Goal: Information Seeking & Learning: Find specific fact

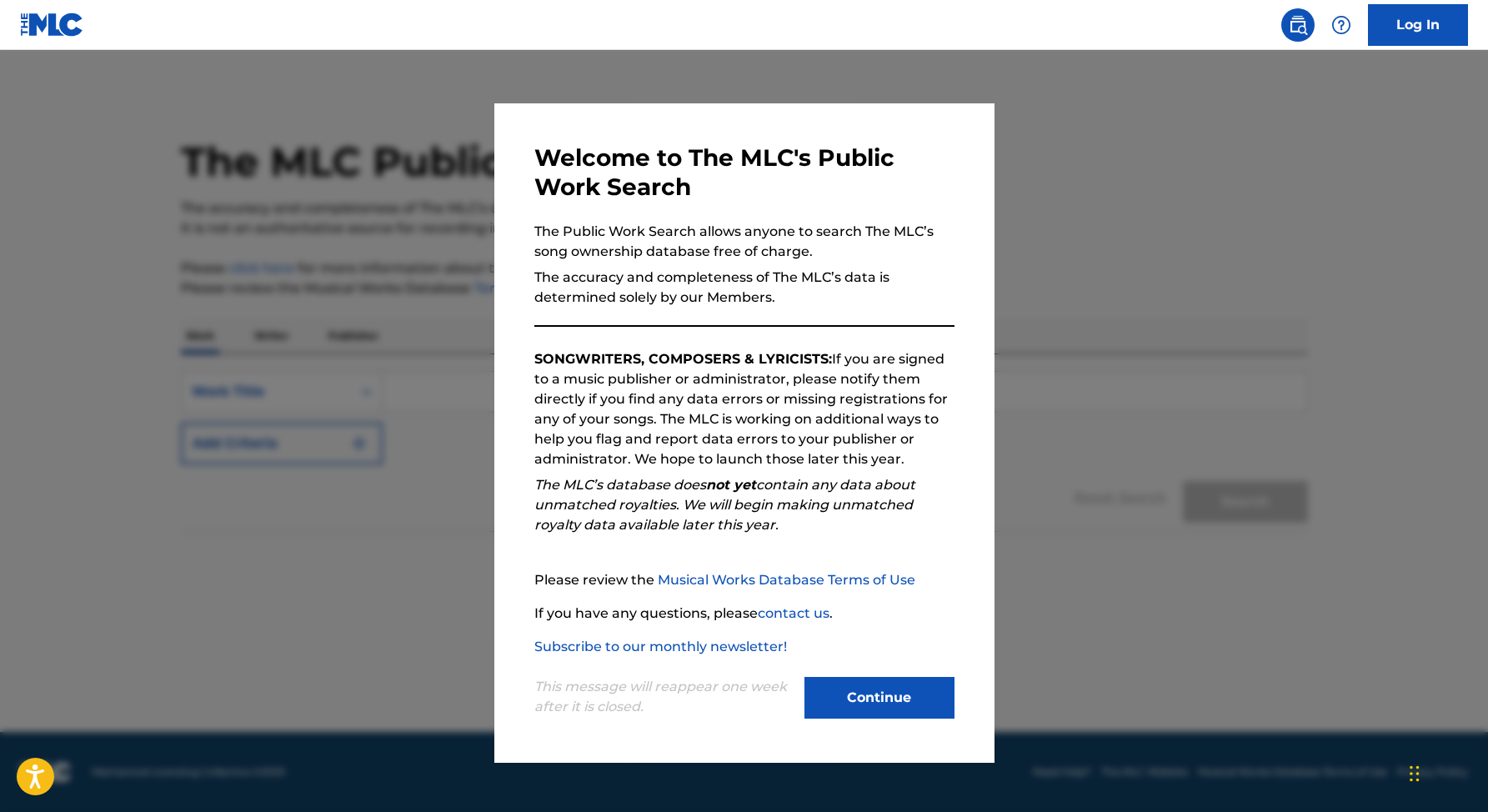
click at [896, 708] on button "Continue" at bounding box center [880, 698] width 150 height 42
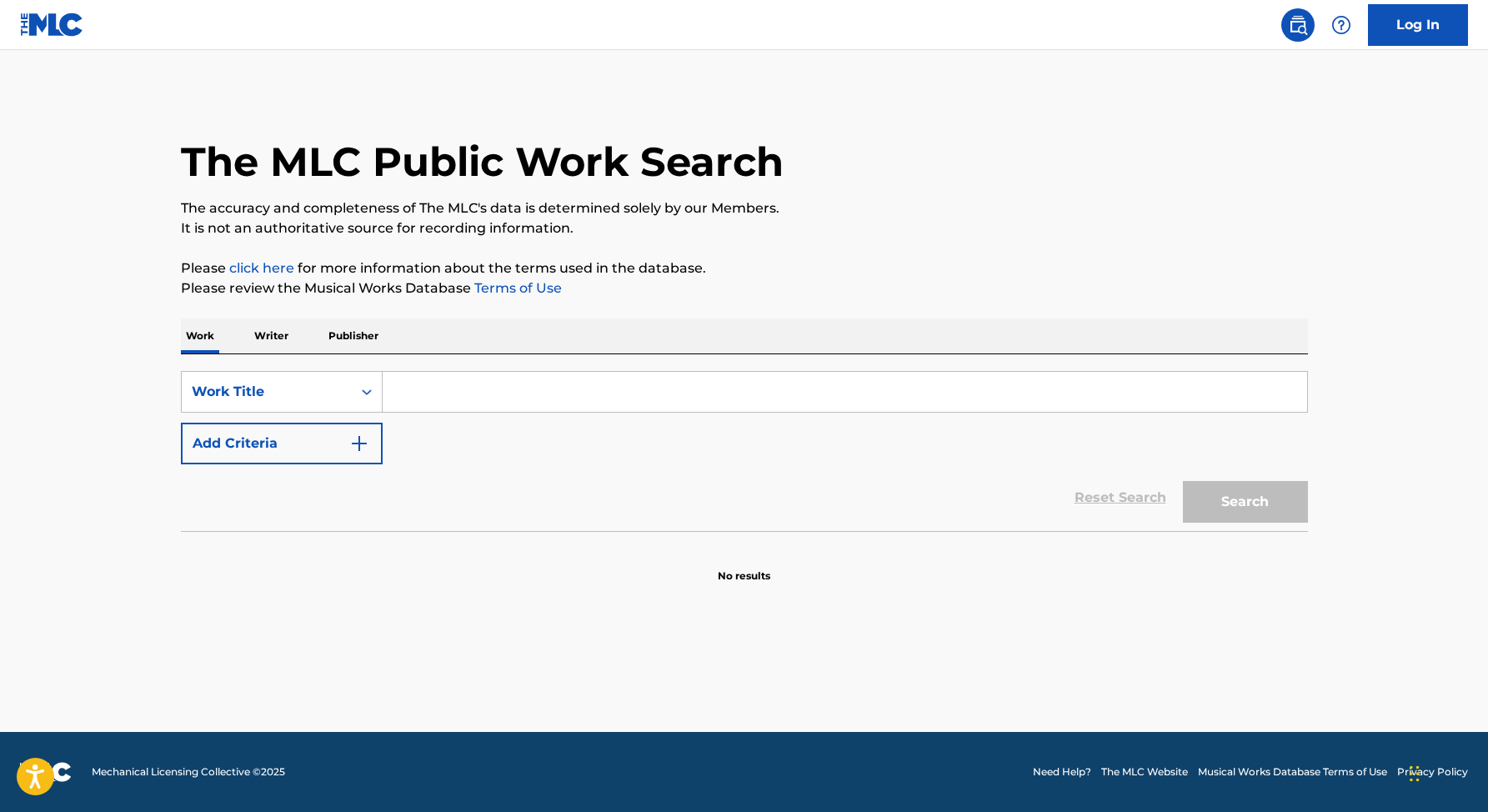
click at [475, 379] on input "Search Form" at bounding box center [845, 392] width 924 height 40
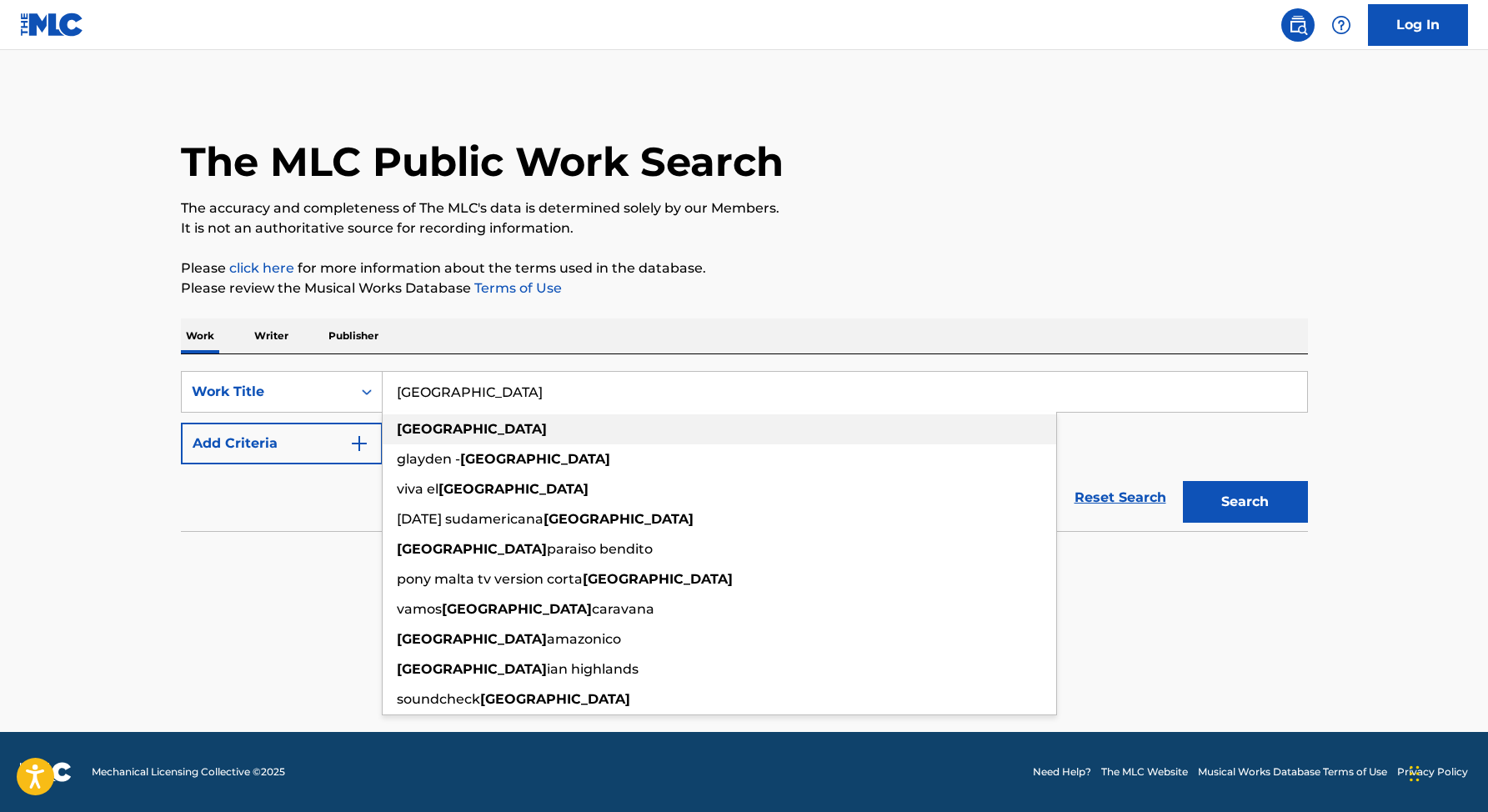
type input "[GEOGRAPHIC_DATA]"
click at [454, 421] on strong "[GEOGRAPHIC_DATA]" at bounding box center [471, 428] width 150 height 16
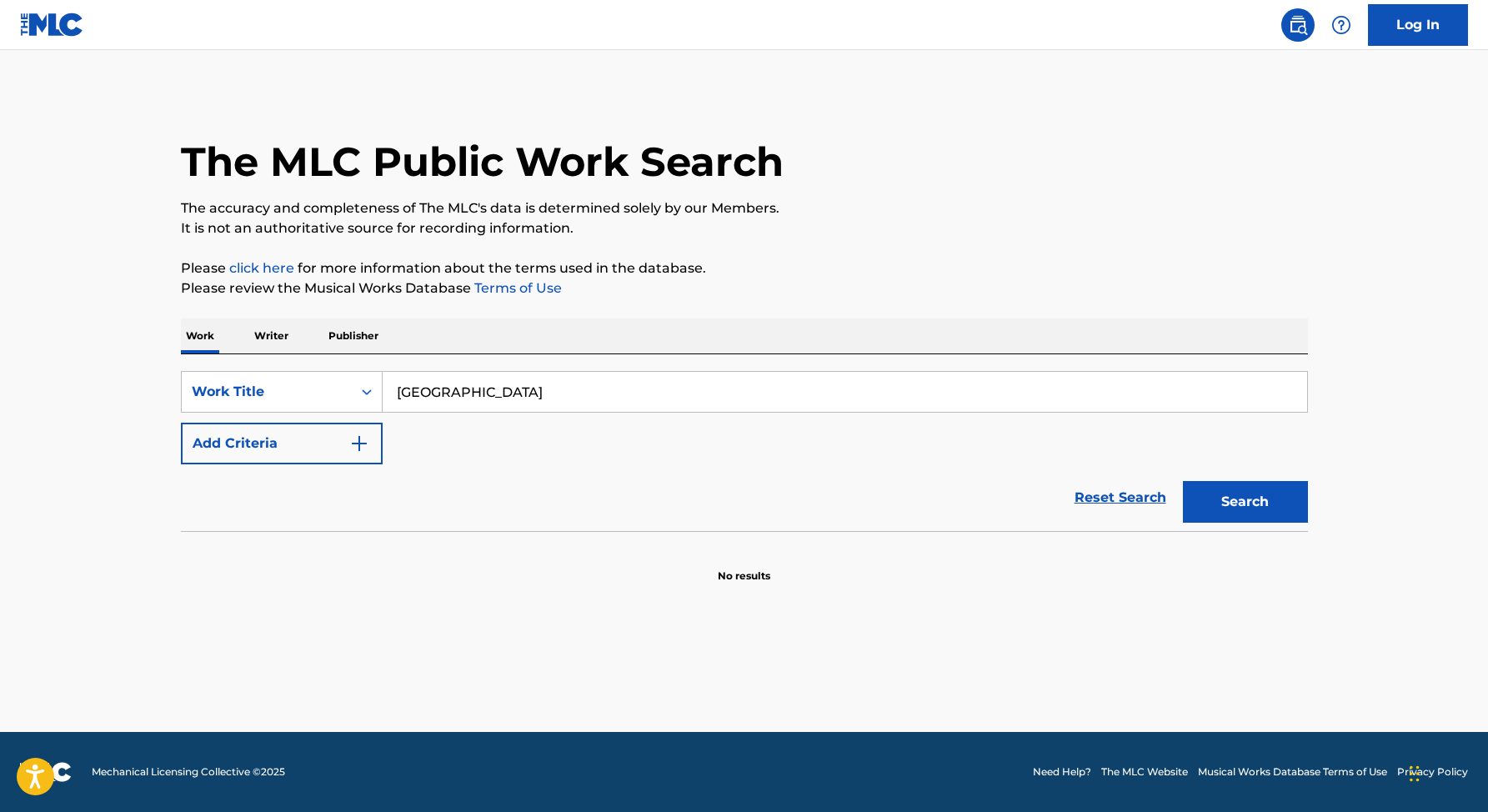
click at [1236, 517] on button "Search" at bounding box center [1245, 502] width 125 height 42
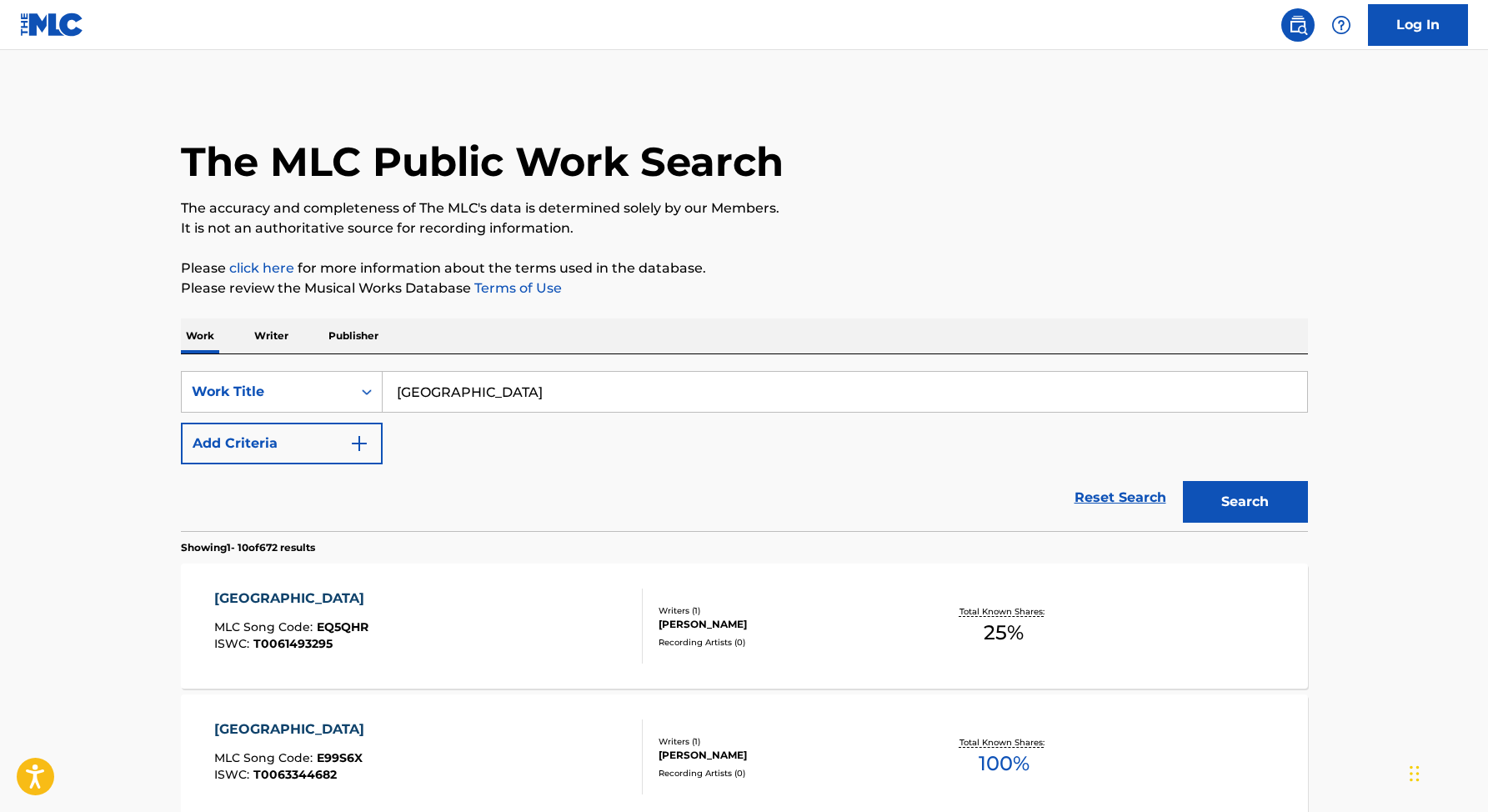
click at [321, 448] on button "Add Criteria" at bounding box center [282, 443] width 202 height 42
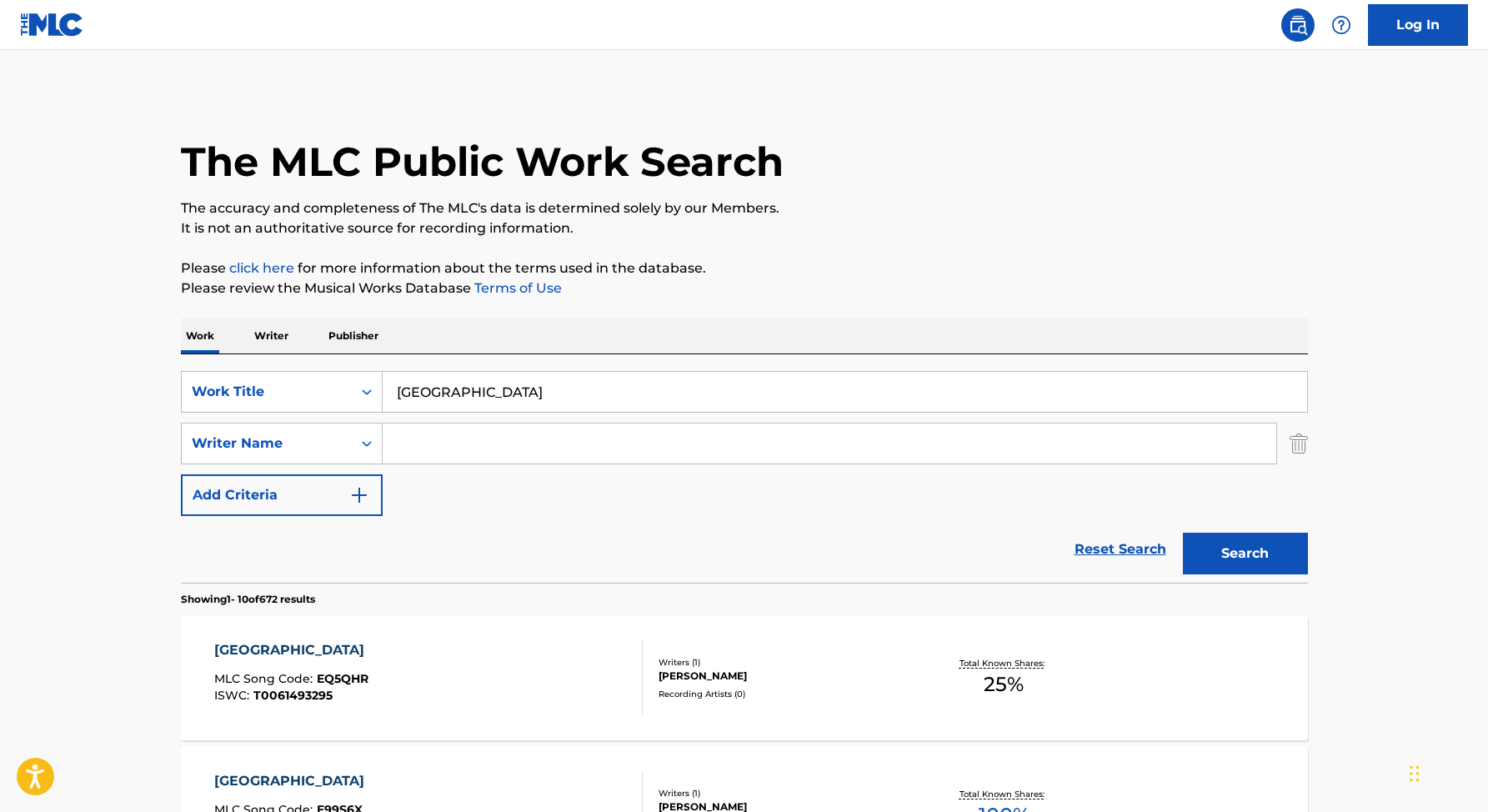
click at [454, 444] on input "Search Form" at bounding box center [830, 443] width 894 height 40
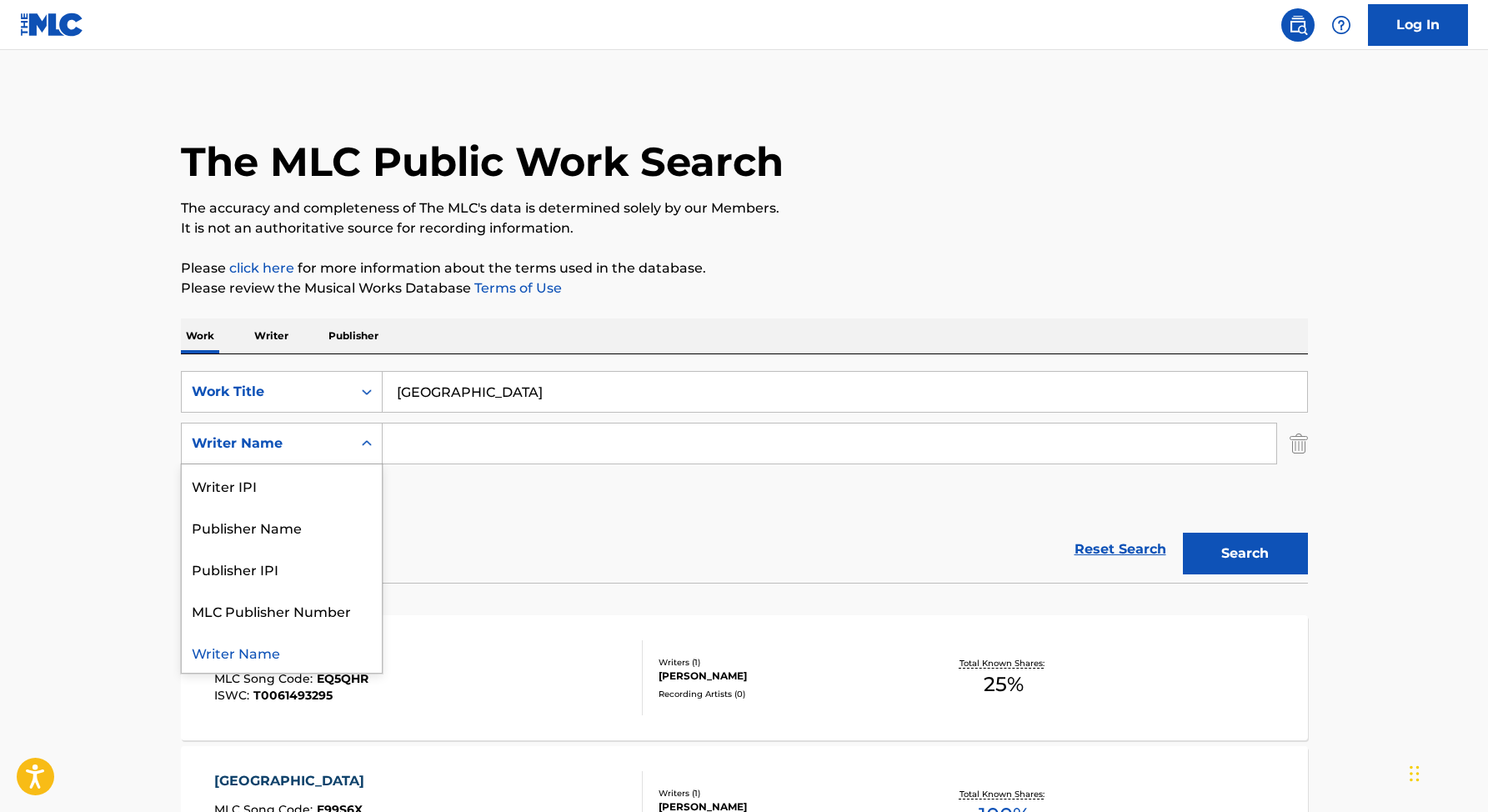
click at [326, 452] on div "Writer Name" at bounding box center [267, 443] width 150 height 20
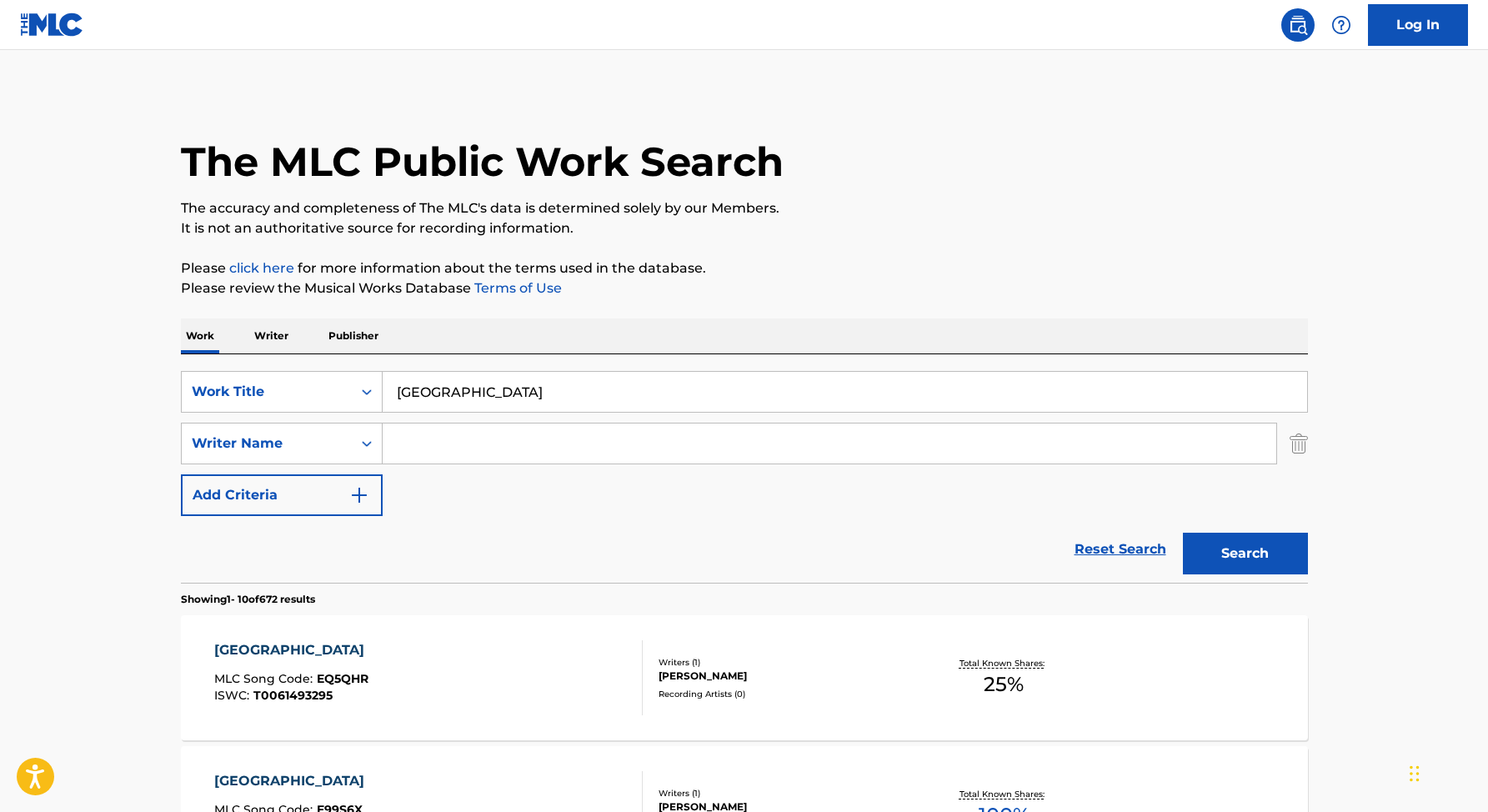
click at [498, 521] on div "Reset Search Search" at bounding box center [744, 549] width 1127 height 66
click at [489, 393] on input "[GEOGRAPHIC_DATA]" at bounding box center [845, 392] width 924 height 40
click at [312, 555] on div "Reset Search Search" at bounding box center [744, 549] width 1127 height 66
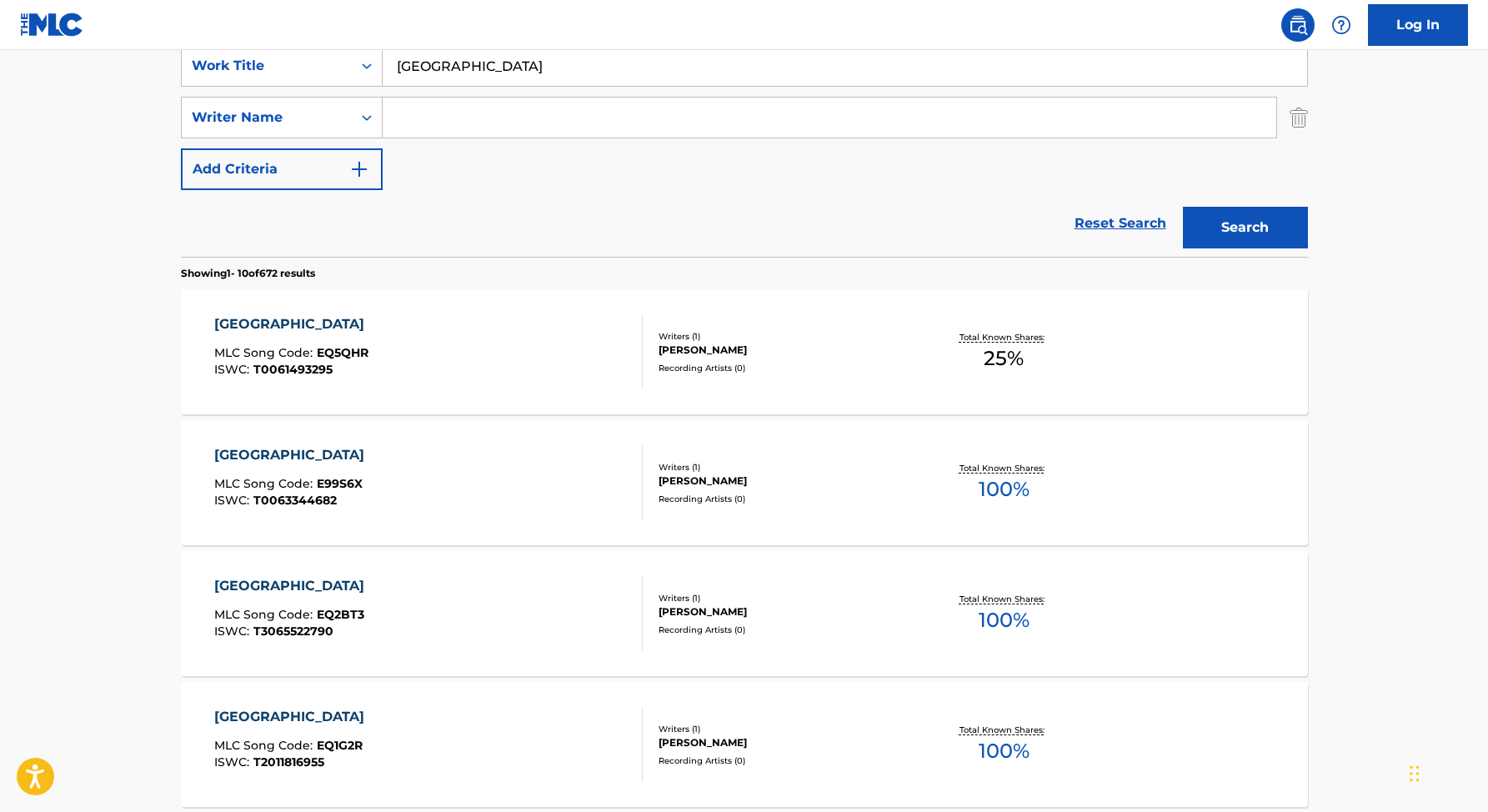
scroll to position [321, 0]
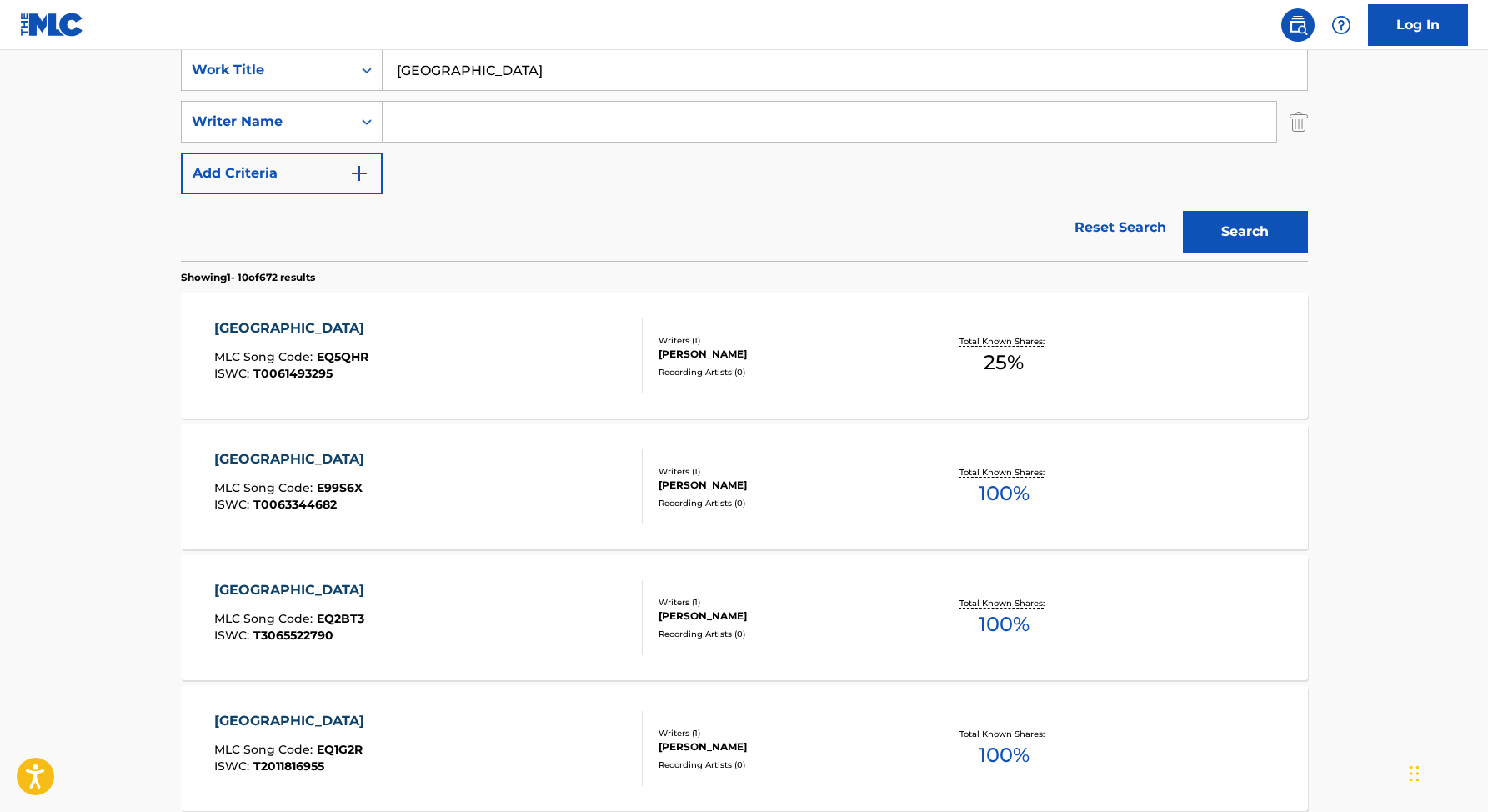
click at [414, 126] on input "Search Form" at bounding box center [830, 122] width 894 height 40
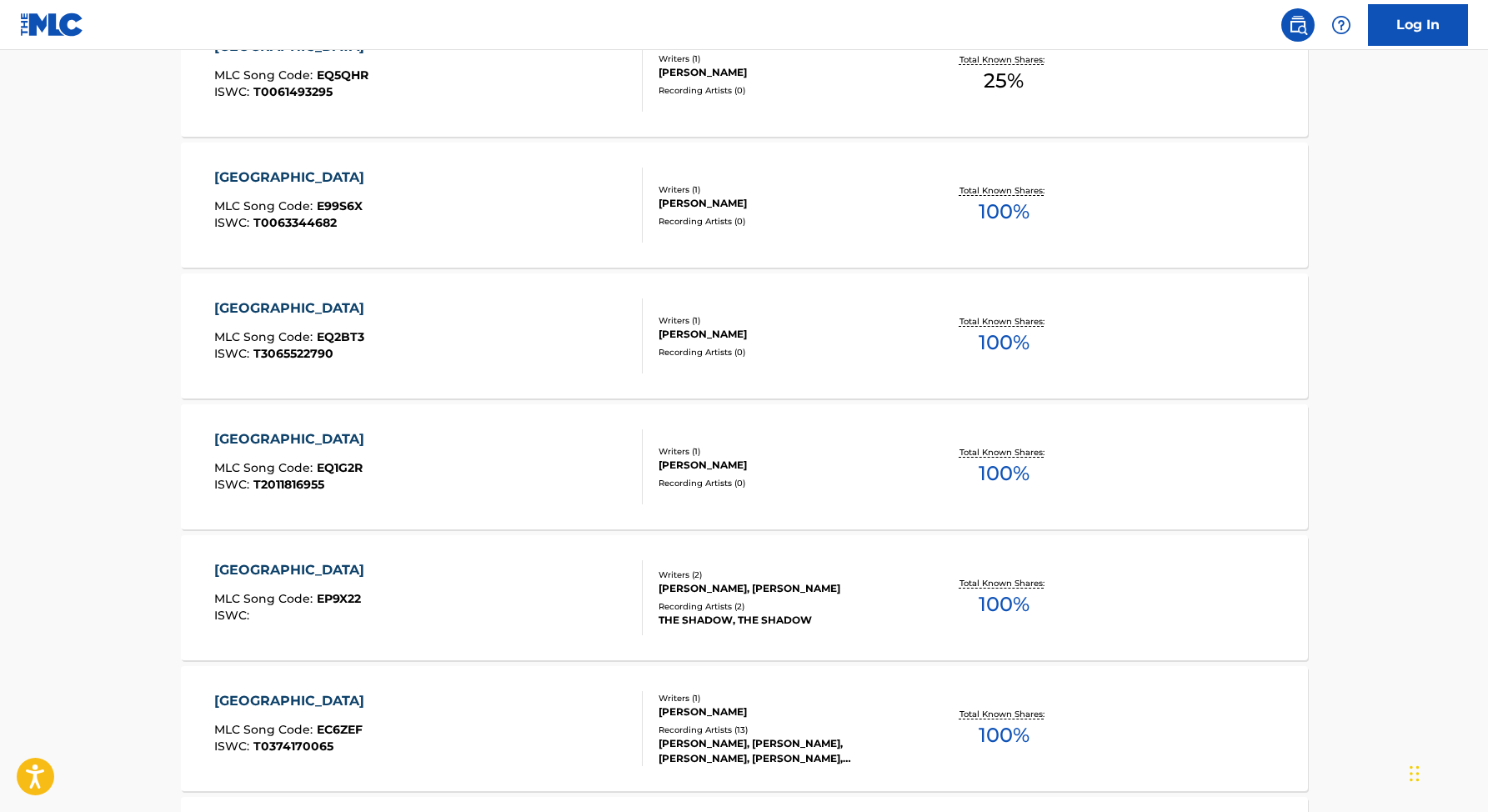
scroll to position [466, 0]
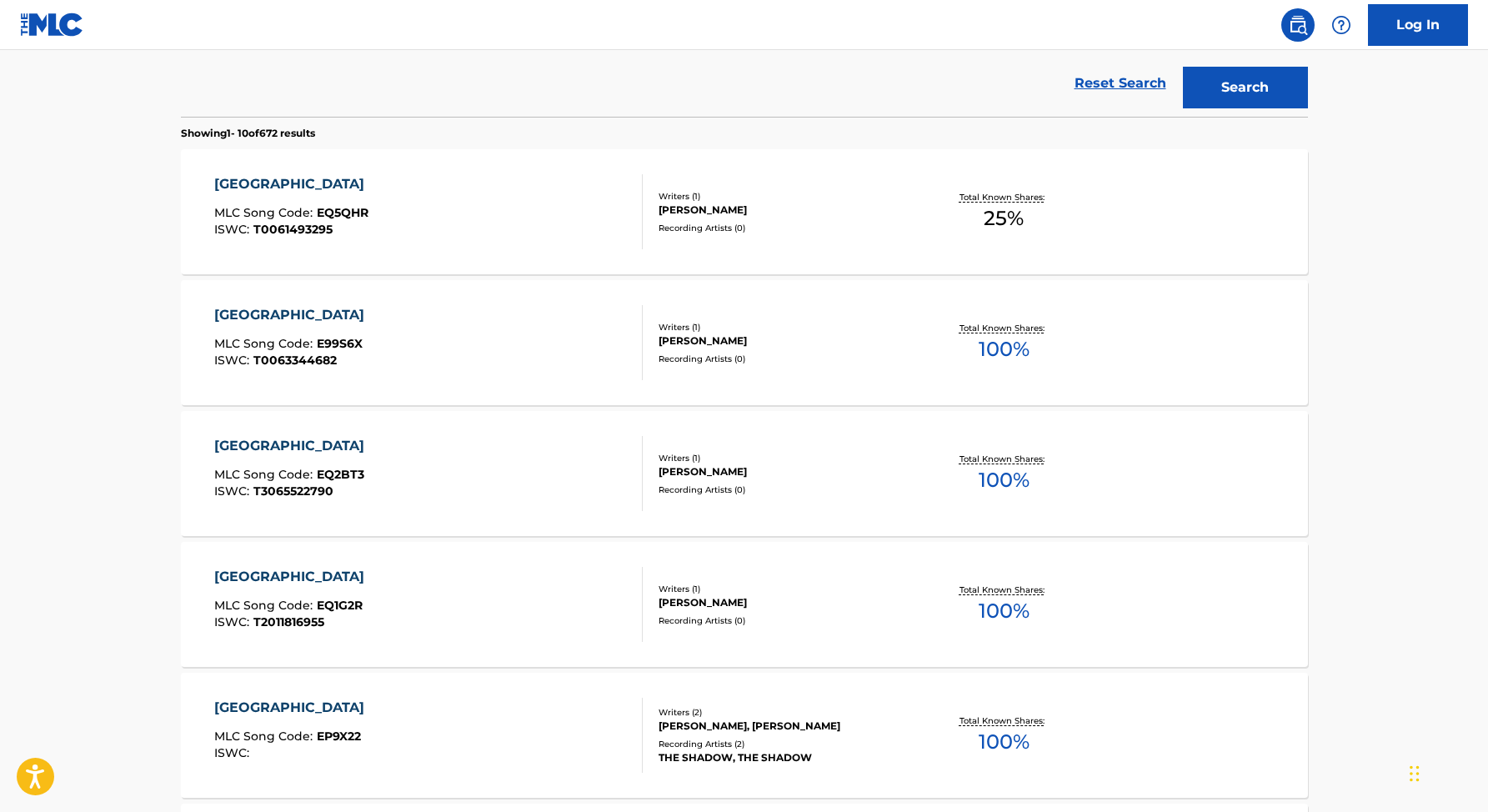
click at [1007, 347] on span "100 %" at bounding box center [1004, 349] width 50 height 30
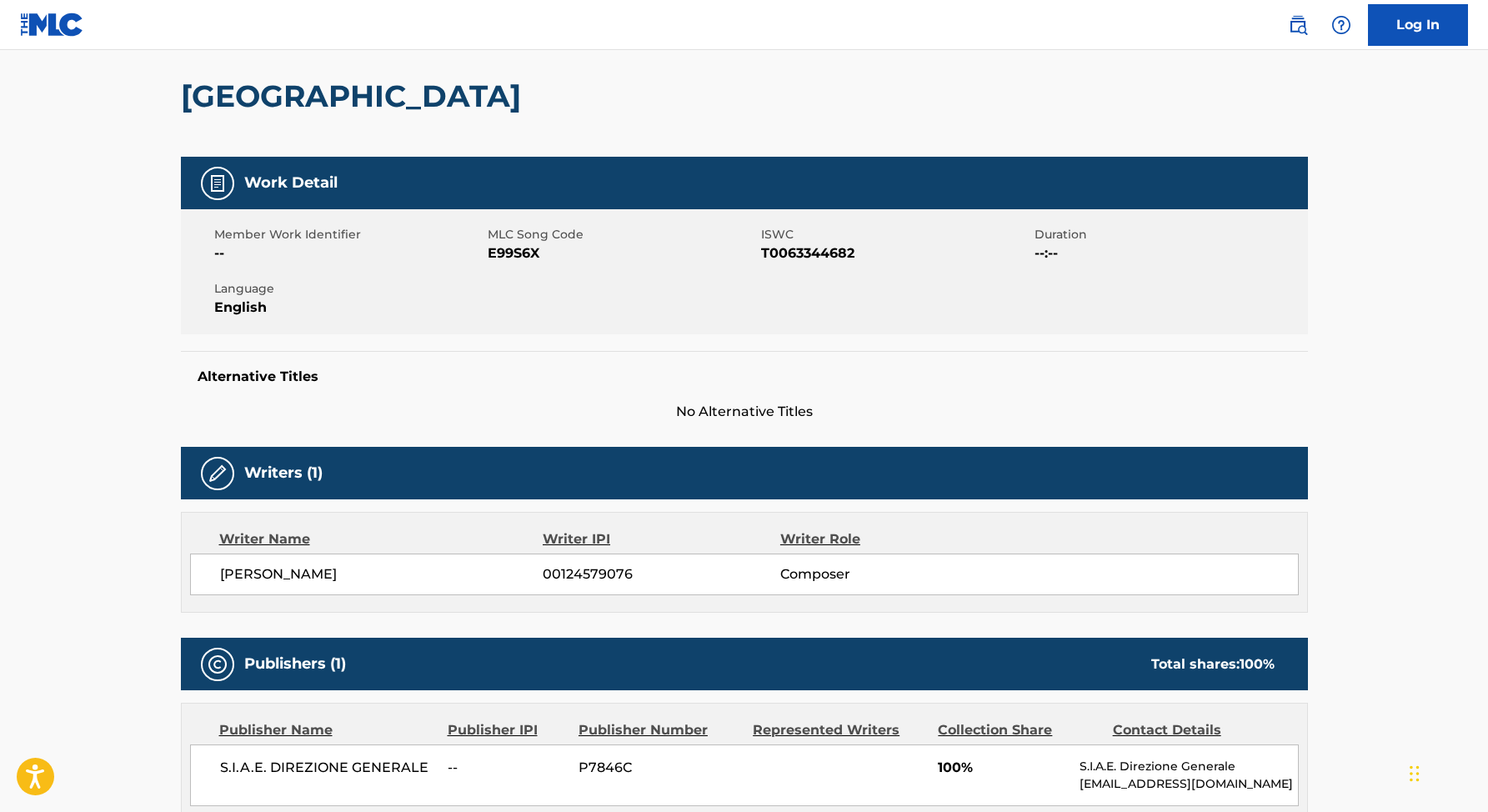
scroll to position [322, 0]
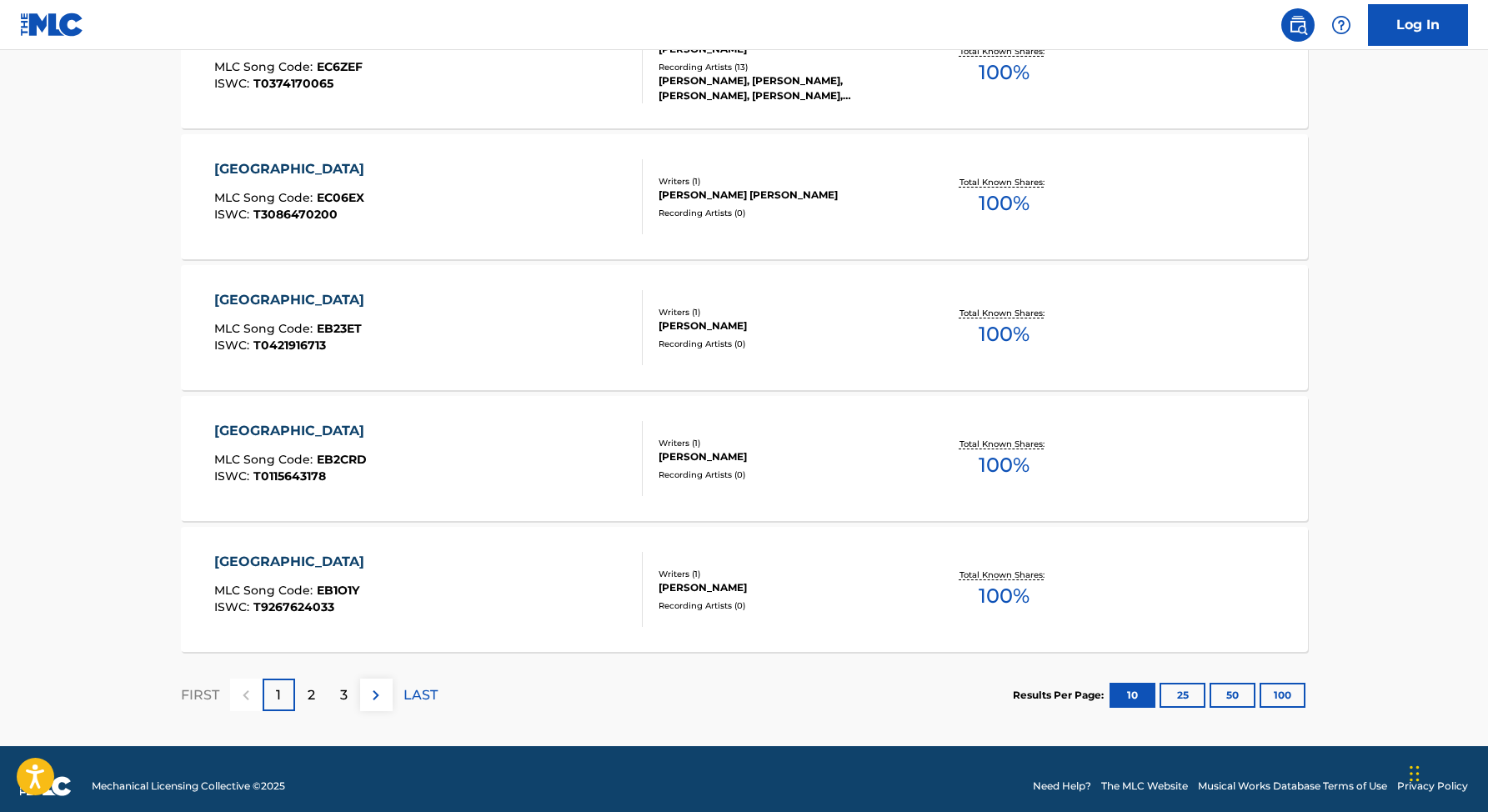
scroll to position [1280, 0]
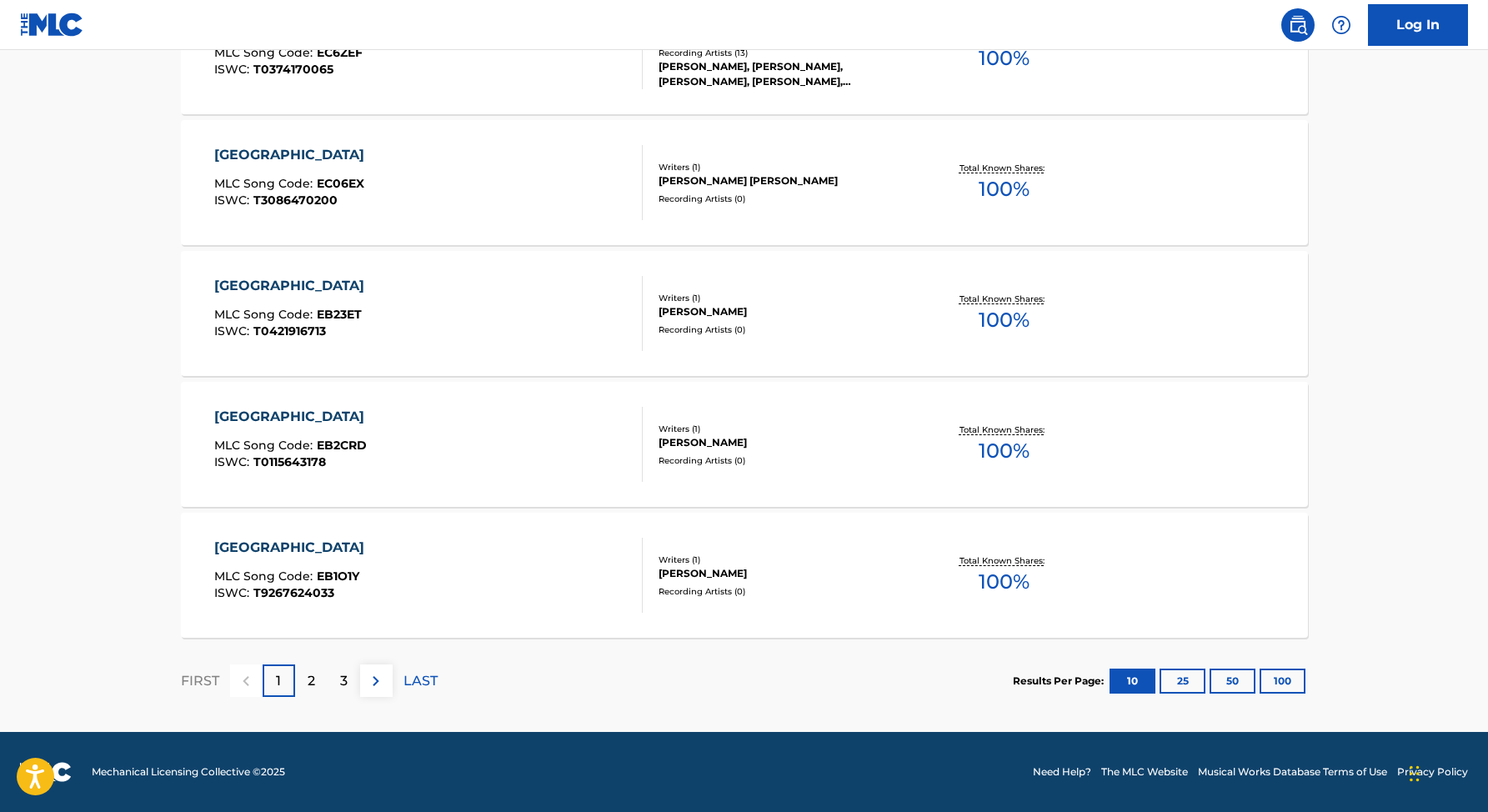
click at [1302, 670] on button "100" at bounding box center [1282, 681] width 45 height 25
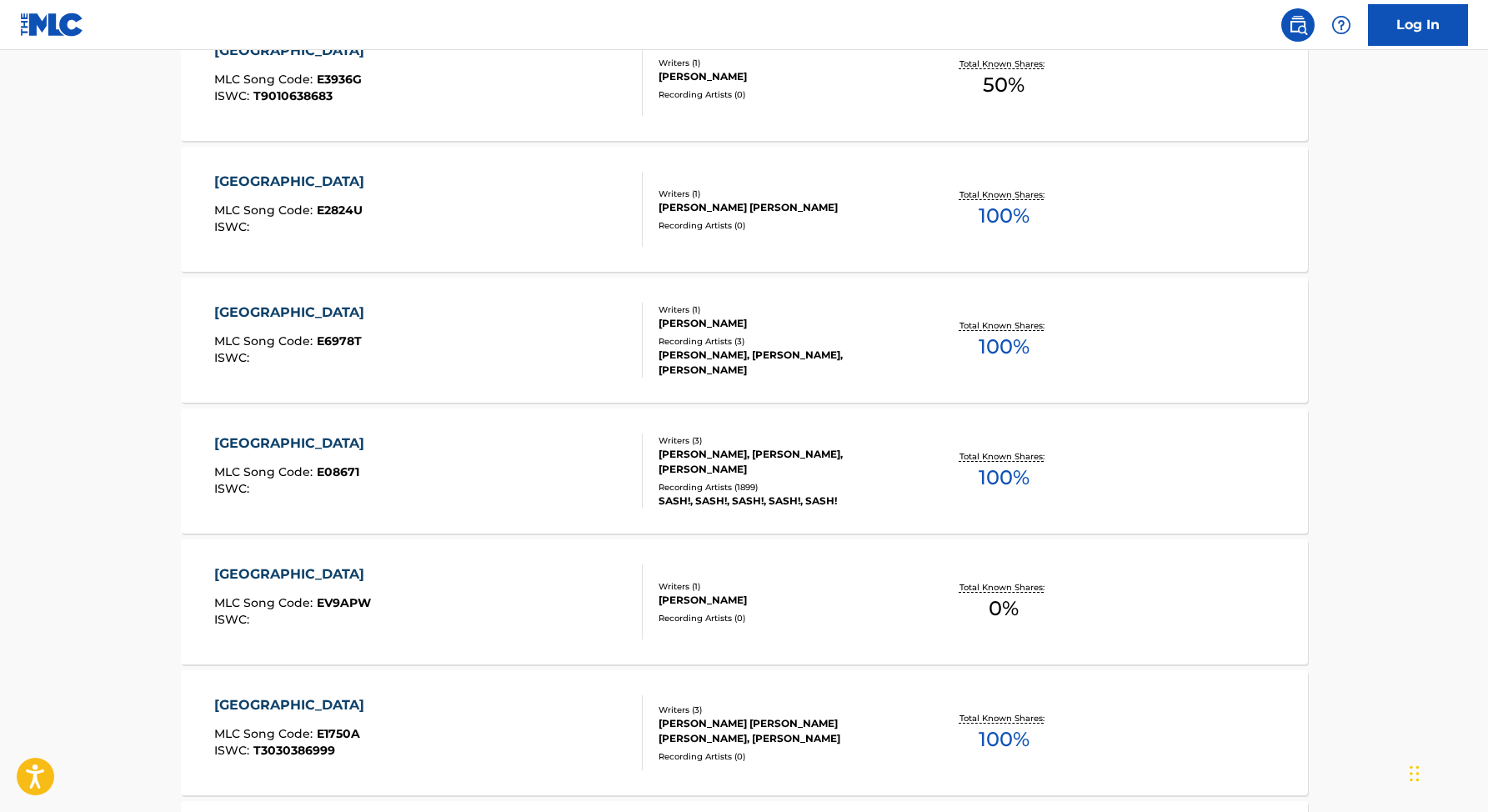
scroll to position [2430, 0]
click at [800, 471] on div "[PERSON_NAME], [PERSON_NAME], [PERSON_NAME]" at bounding box center [784, 463] width 252 height 30
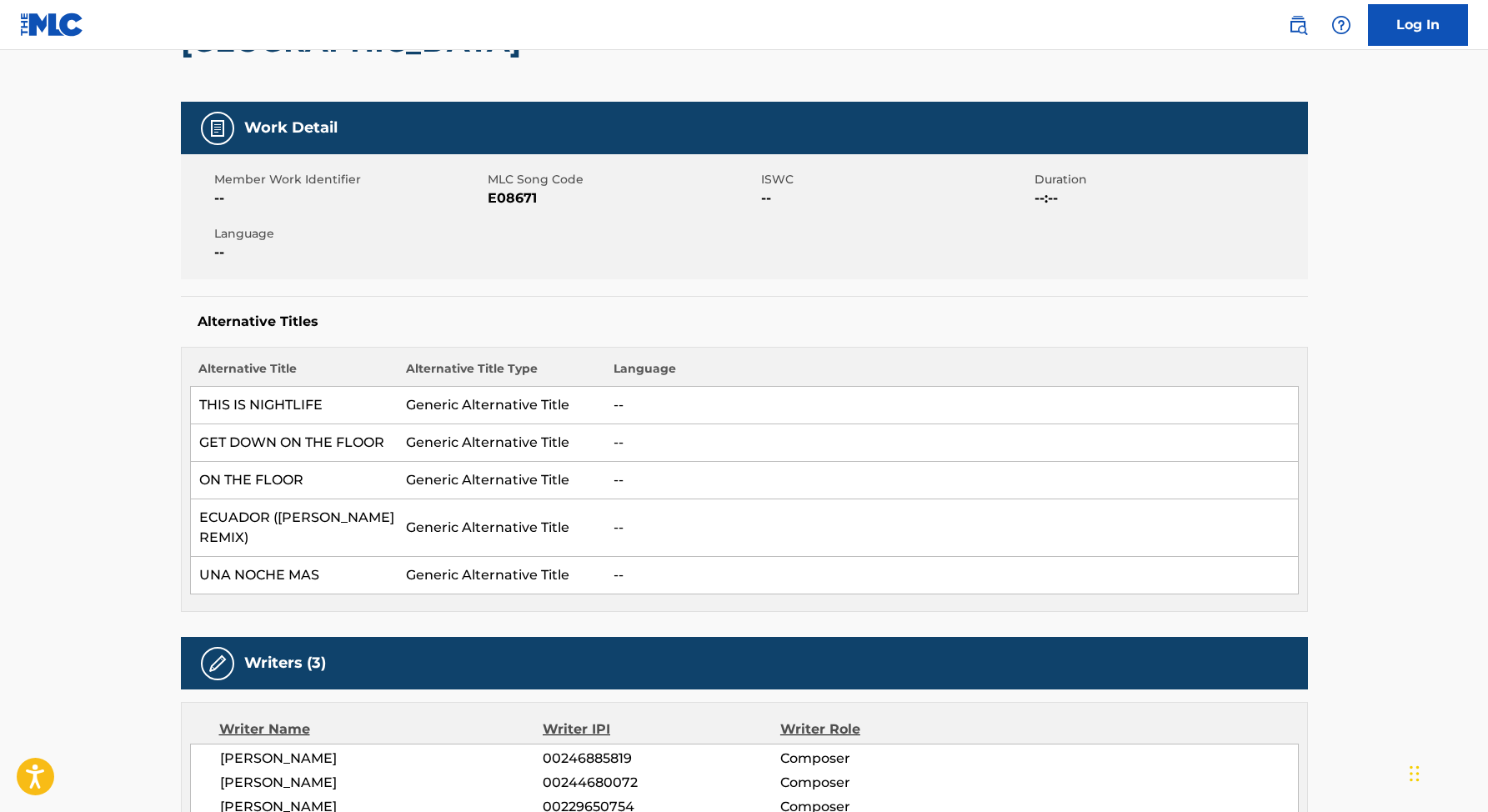
scroll to position [620, 0]
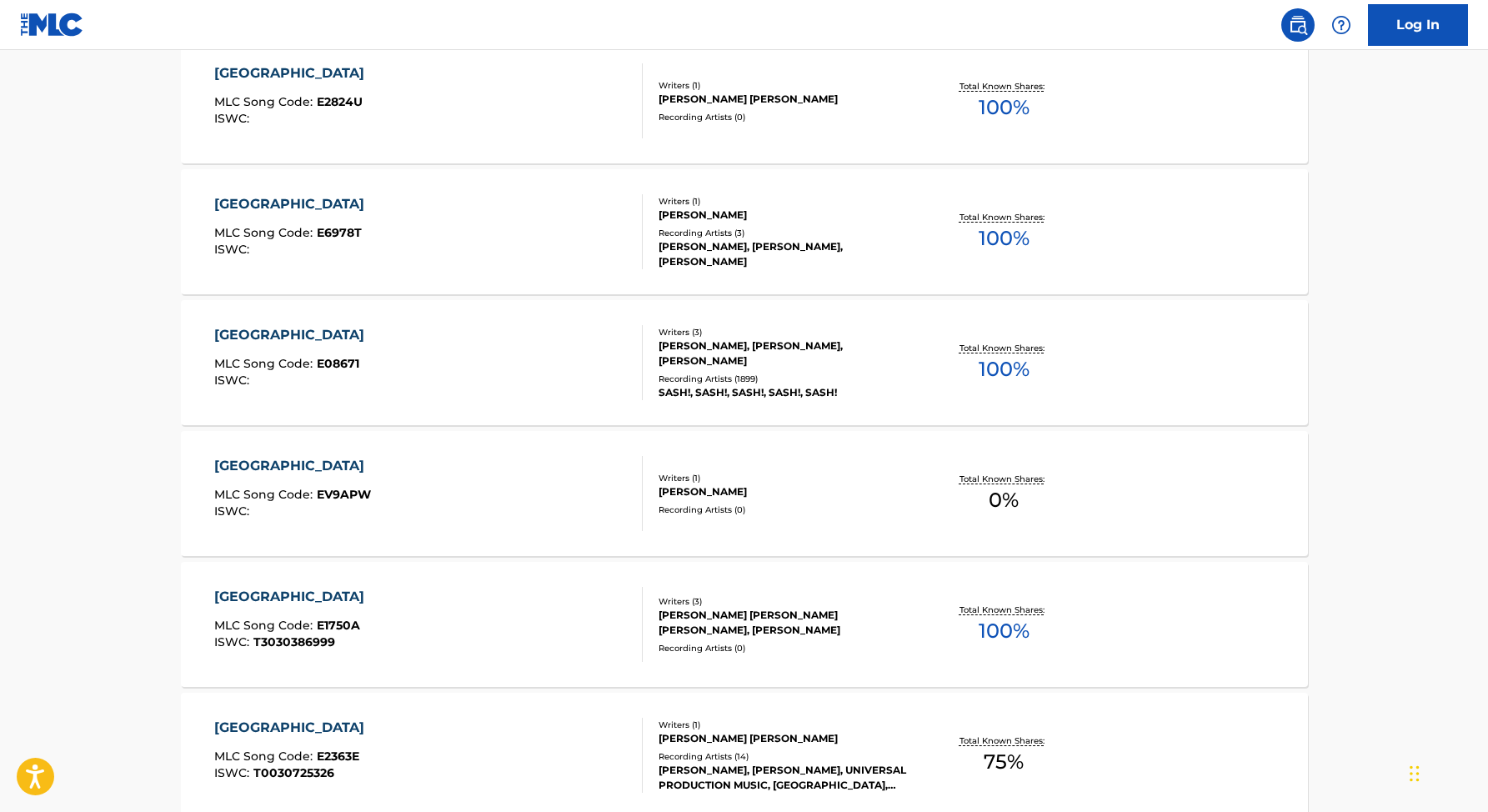
scroll to position [2529, 0]
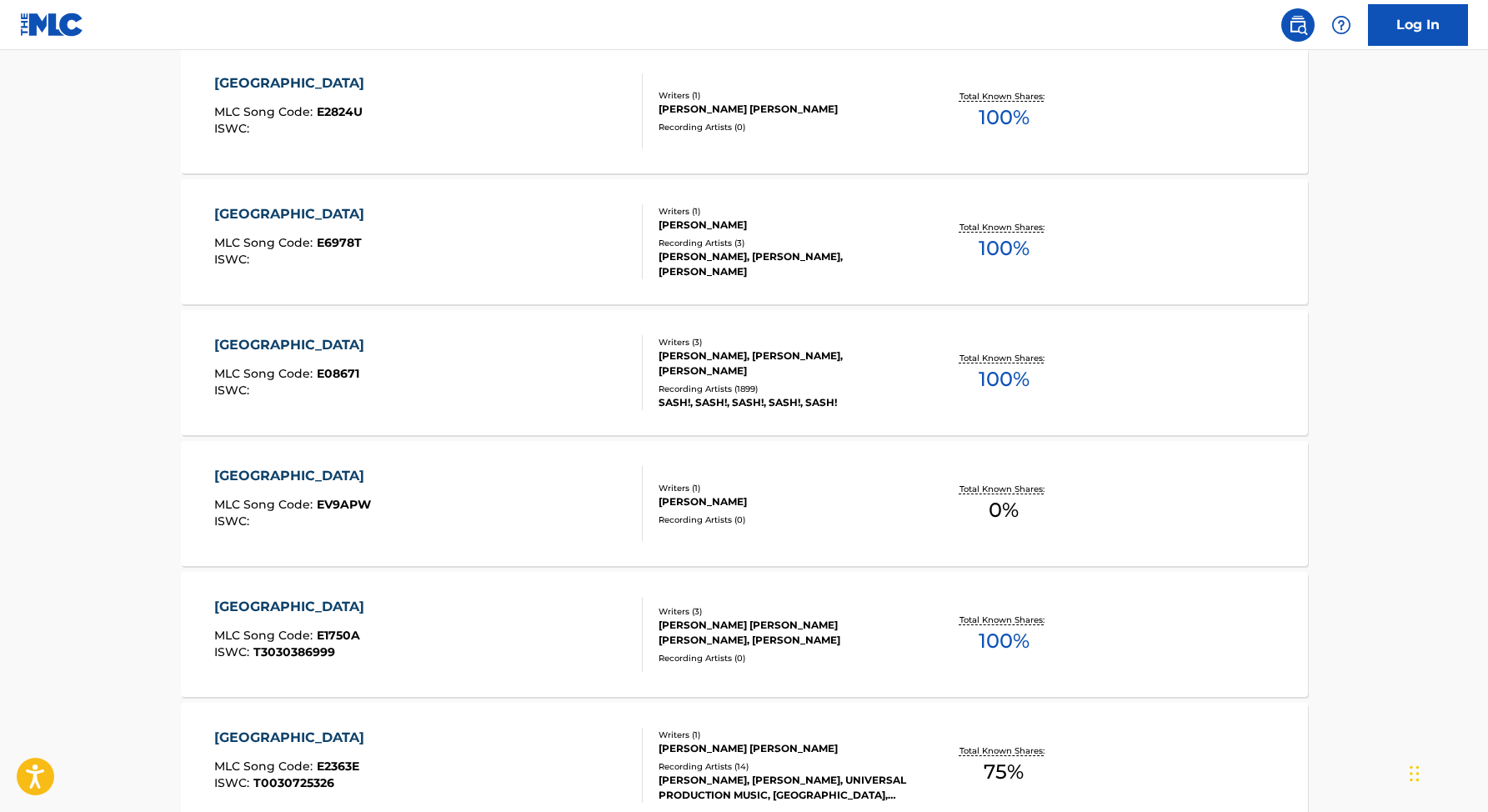
click at [777, 294] on div "ECUADOR MLC Song Code : E6978T ISWC : Writers ( 1 ) [PERSON_NAME] Recording Art…" at bounding box center [744, 241] width 1127 height 125
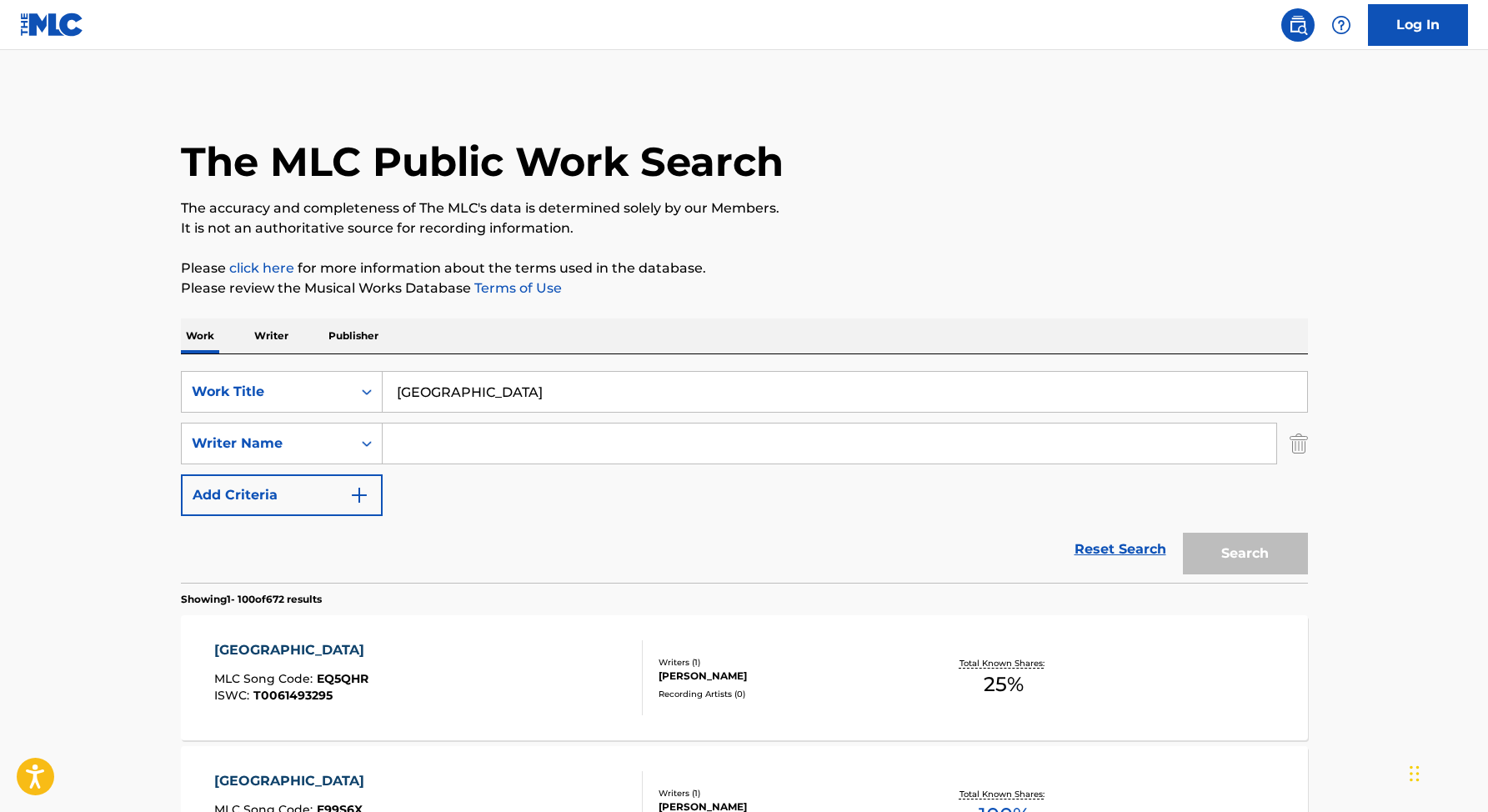
scroll to position [2624, 0]
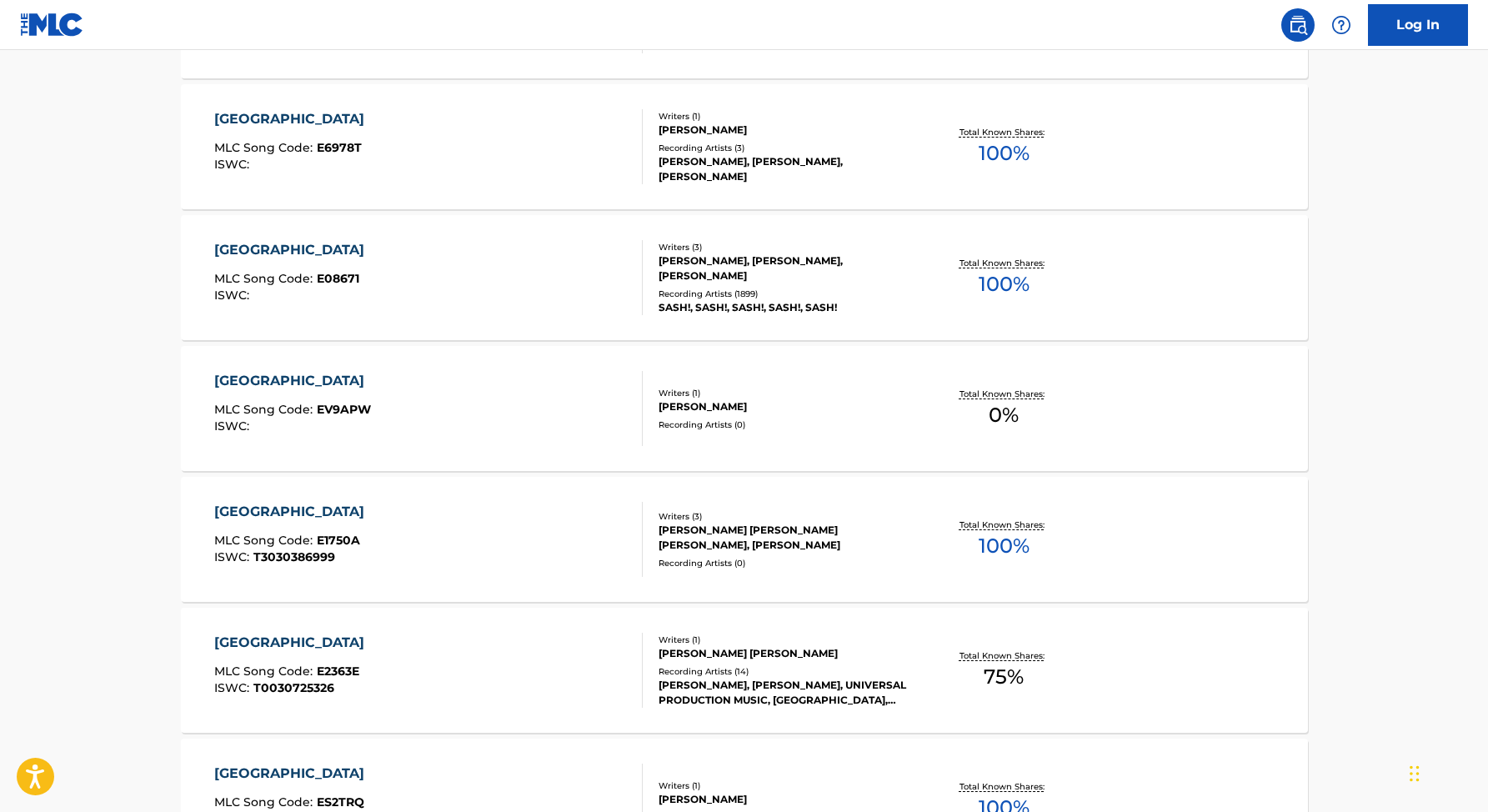
click at [771, 292] on div "Recording Artists ( 1899 )" at bounding box center [784, 294] width 252 height 13
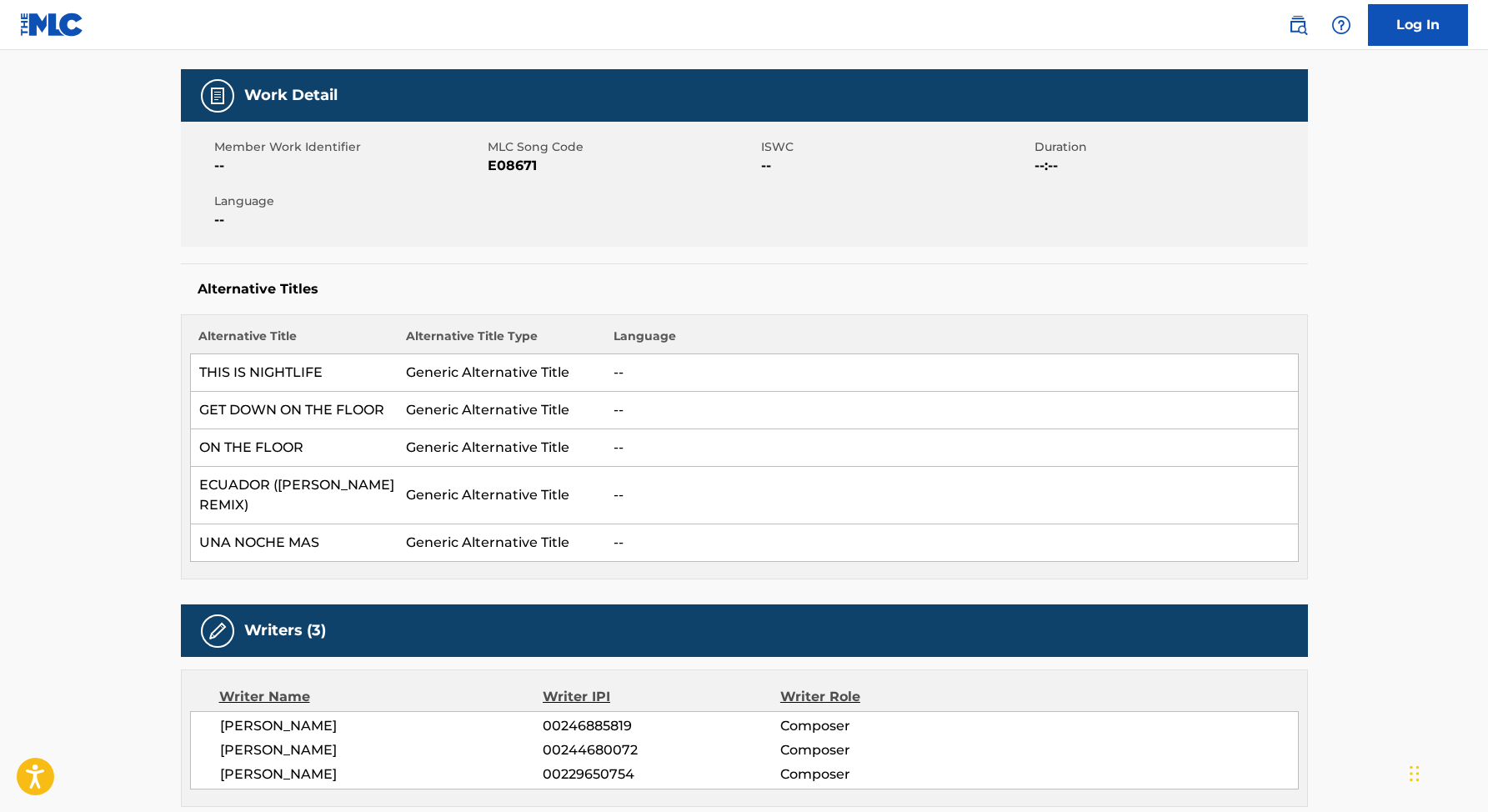
scroll to position [370, 0]
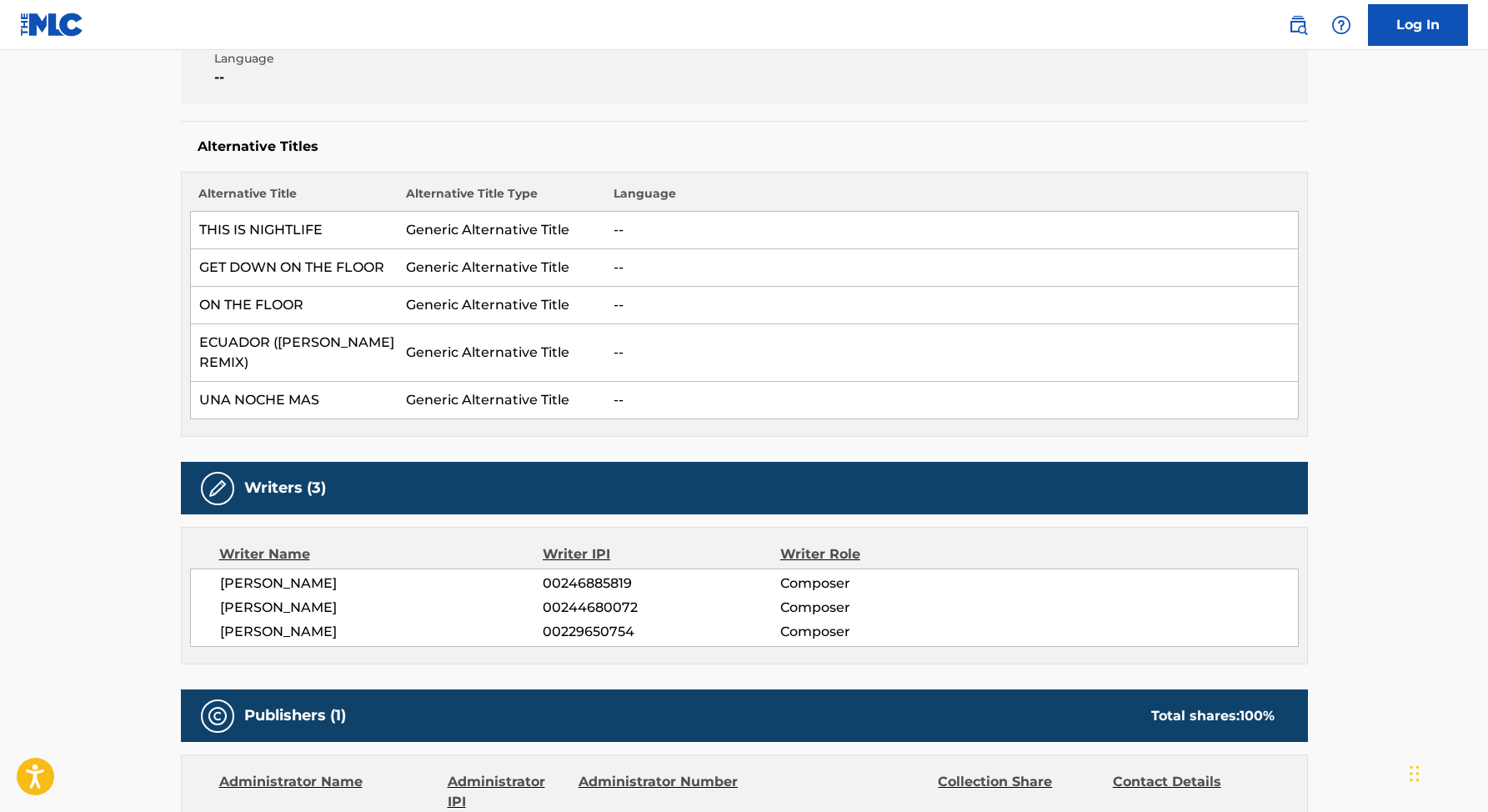
click at [284, 581] on span "[PERSON_NAME]" at bounding box center [381, 583] width 323 height 20
click at [571, 586] on span "00246885819" at bounding box center [661, 583] width 236 height 20
click at [539, 595] on div "[PERSON_NAME] 00246885819 Composer [PERSON_NAME] 00244680072 Composer [PERSON_N…" at bounding box center [744, 607] width 1108 height 78
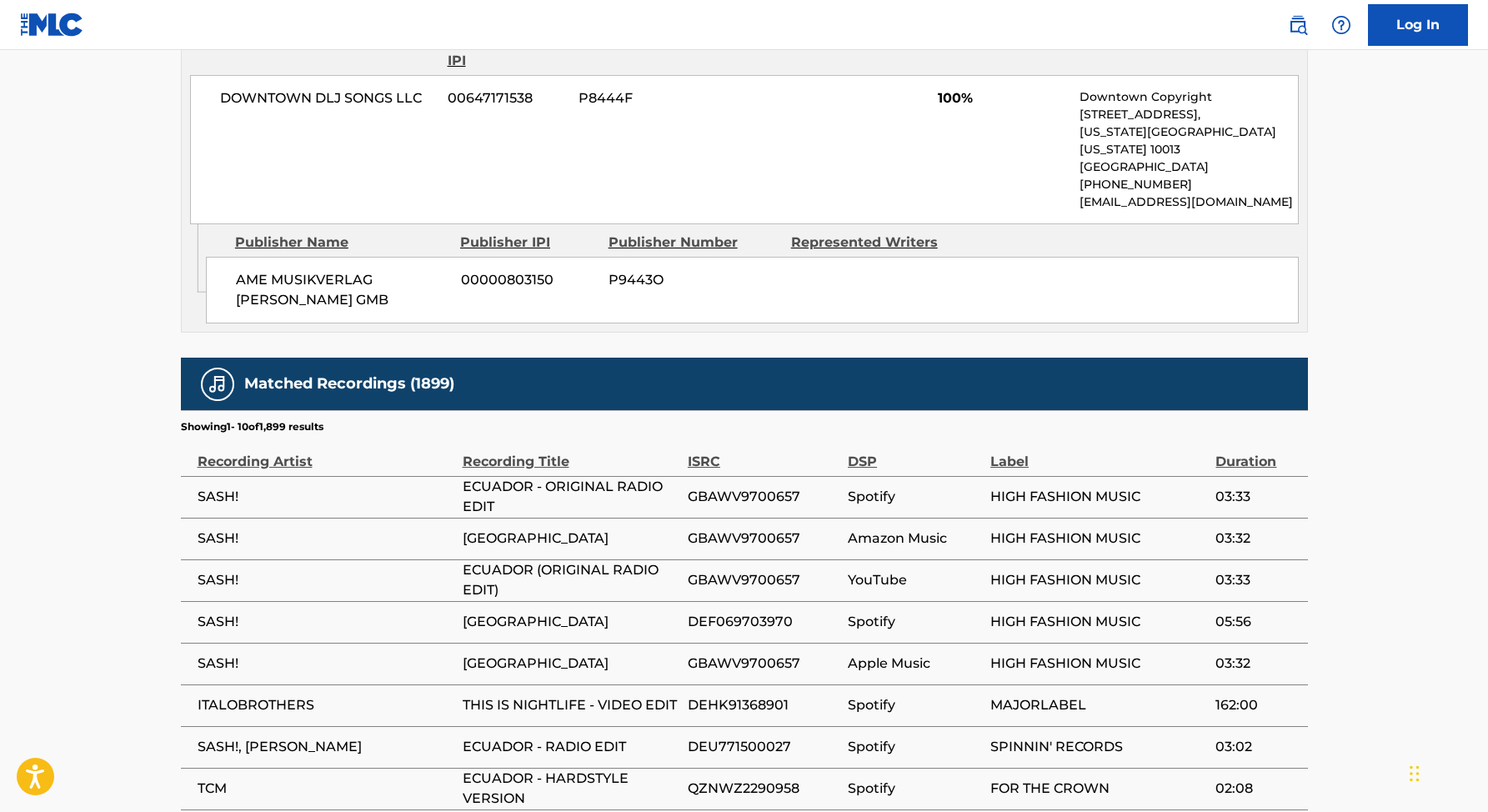
scroll to position [1230, 0]
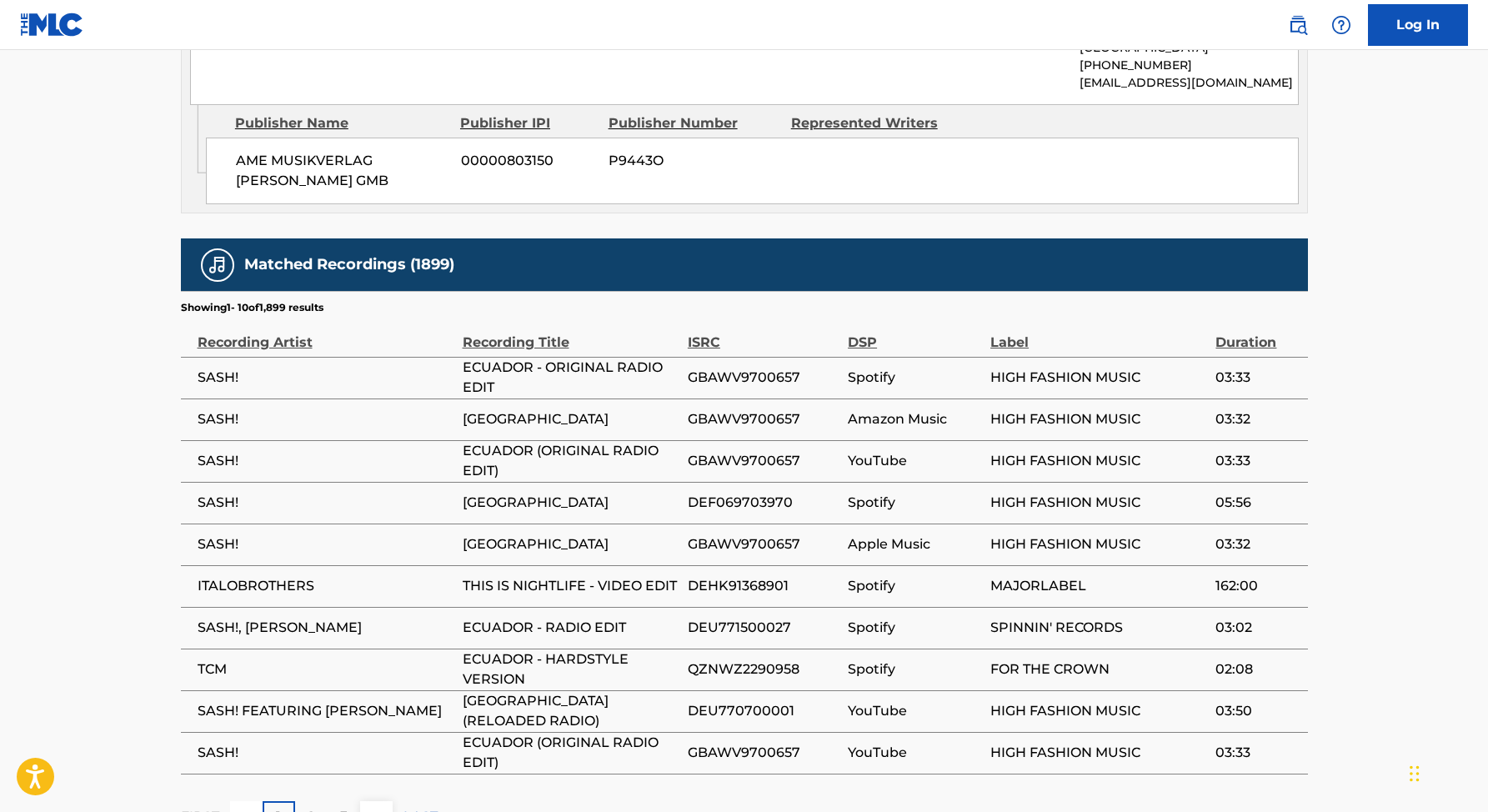
click at [220, 368] on span "SASH!" at bounding box center [326, 378] width 257 height 20
click at [494, 358] on span "ECUADOR - ORIGINAL RADIO EDIT" at bounding box center [571, 378] width 216 height 40
click at [756, 368] on span "GBAWV9700657" at bounding box center [763, 378] width 151 height 20
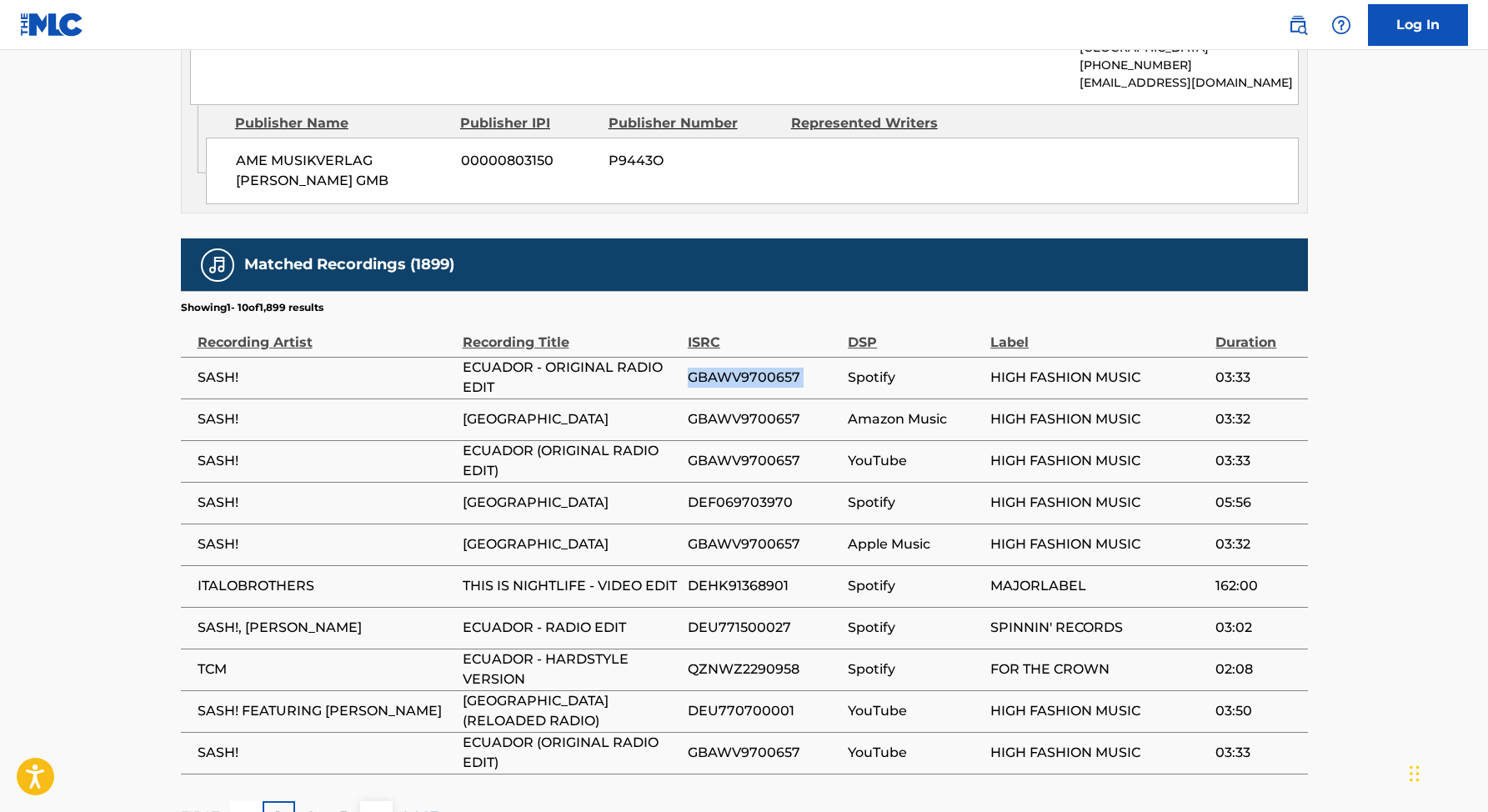
copy div "GBAWV9700657"
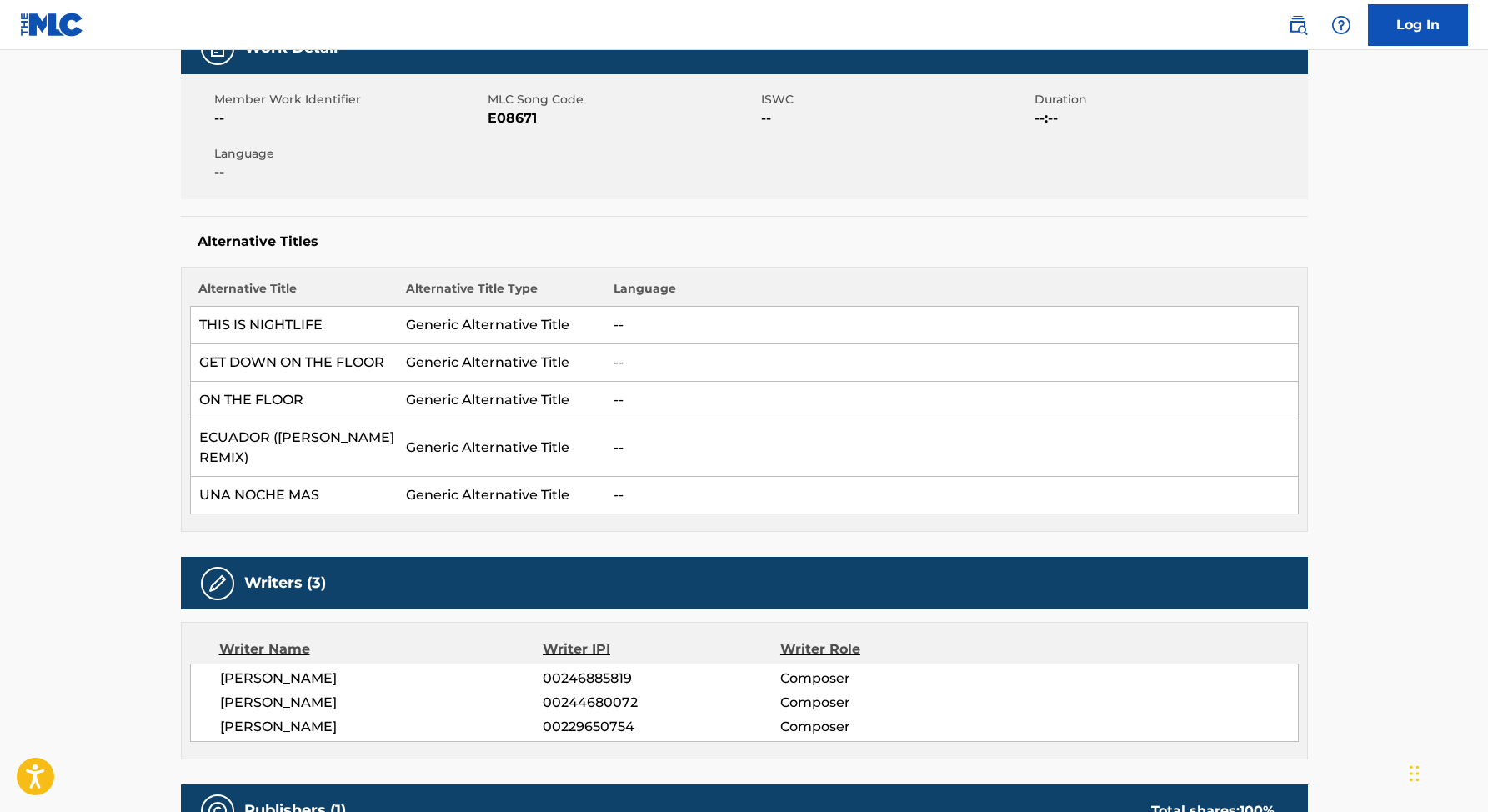
scroll to position [0, 0]
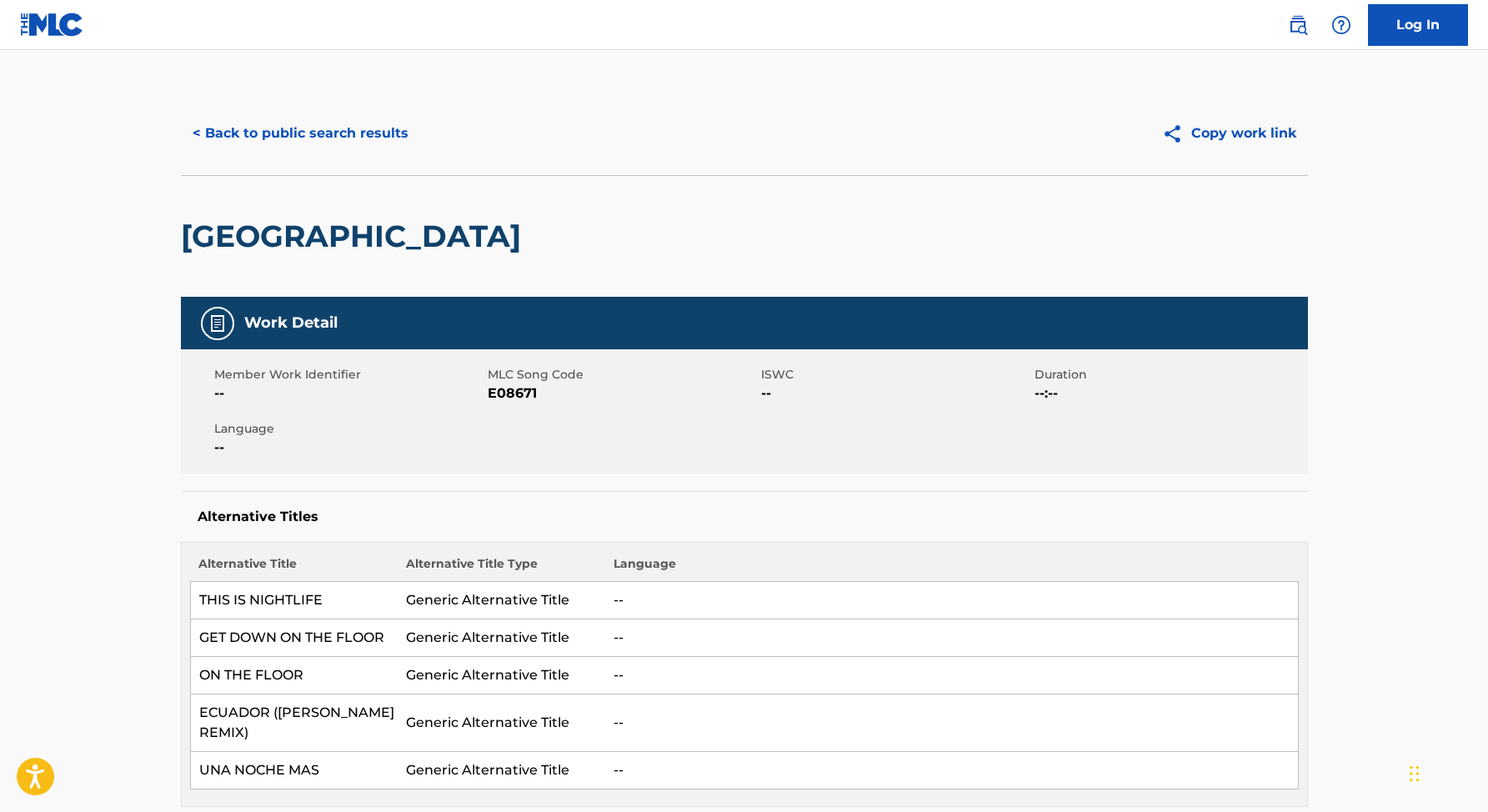
click at [295, 121] on button "< Back to public search results" at bounding box center [300, 134] width 239 height 42
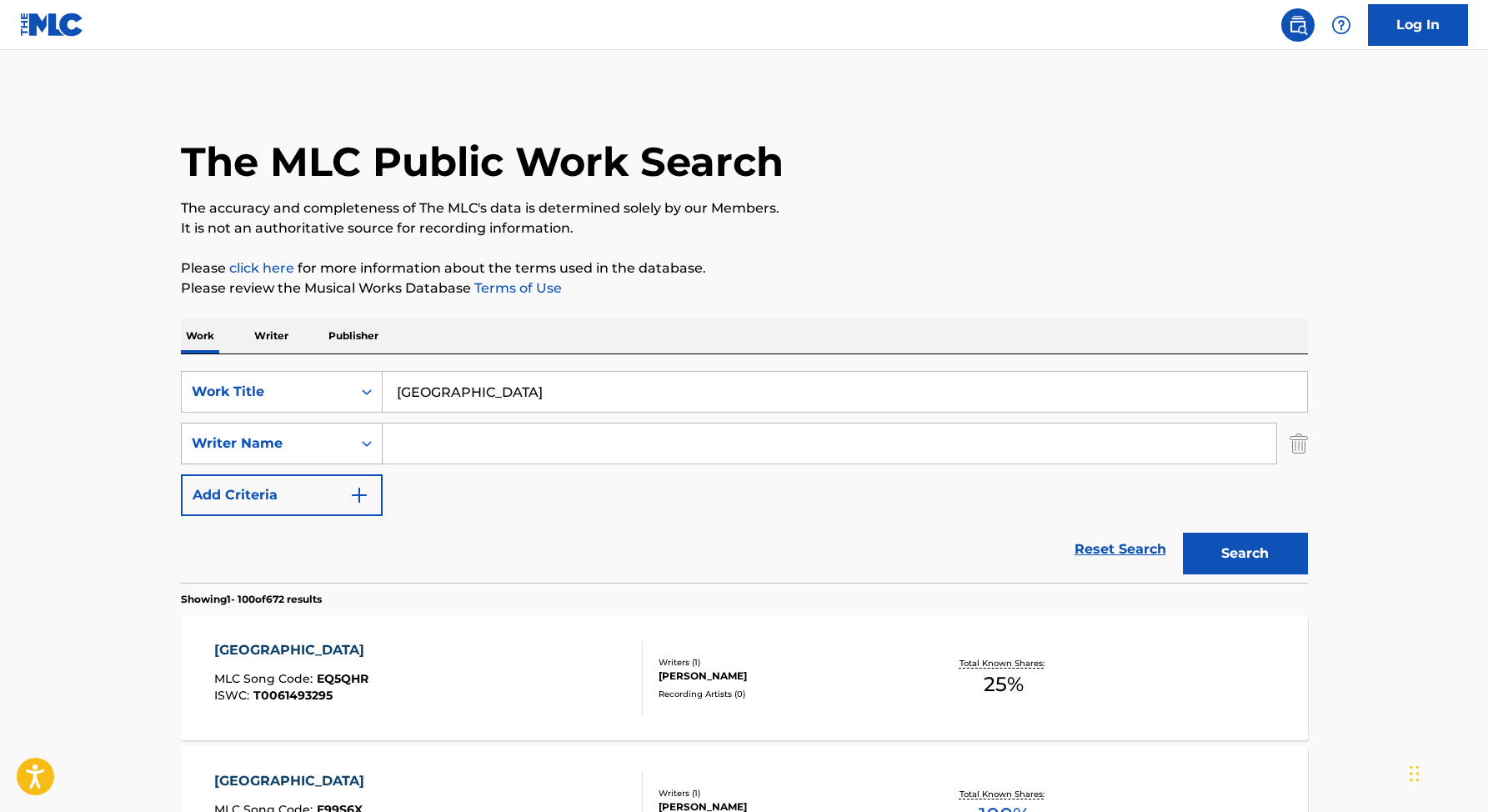
click at [310, 443] on div "Writer Name" at bounding box center [267, 443] width 150 height 20
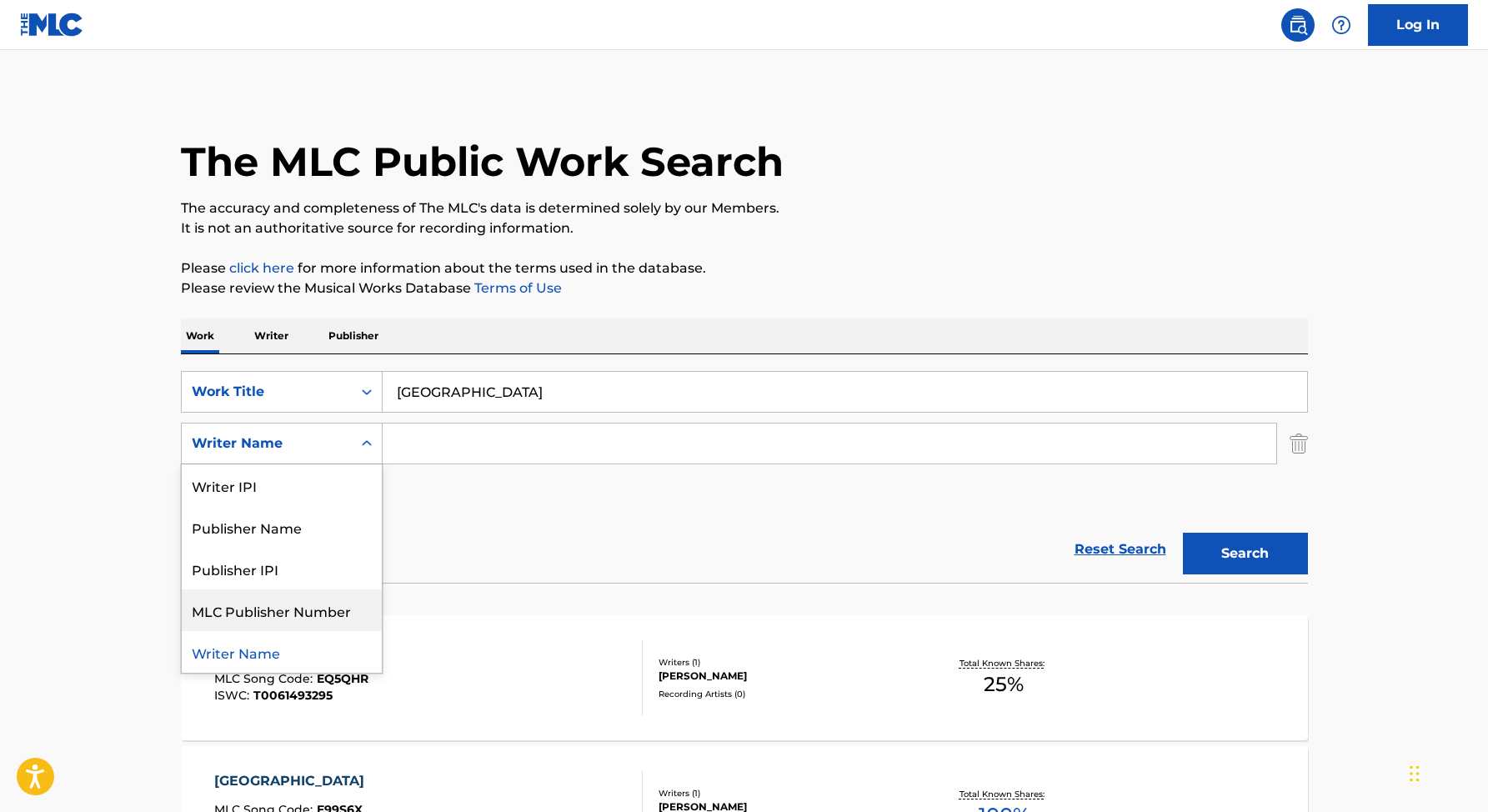
click at [584, 532] on div "Reset Search Search" at bounding box center [744, 549] width 1127 height 66
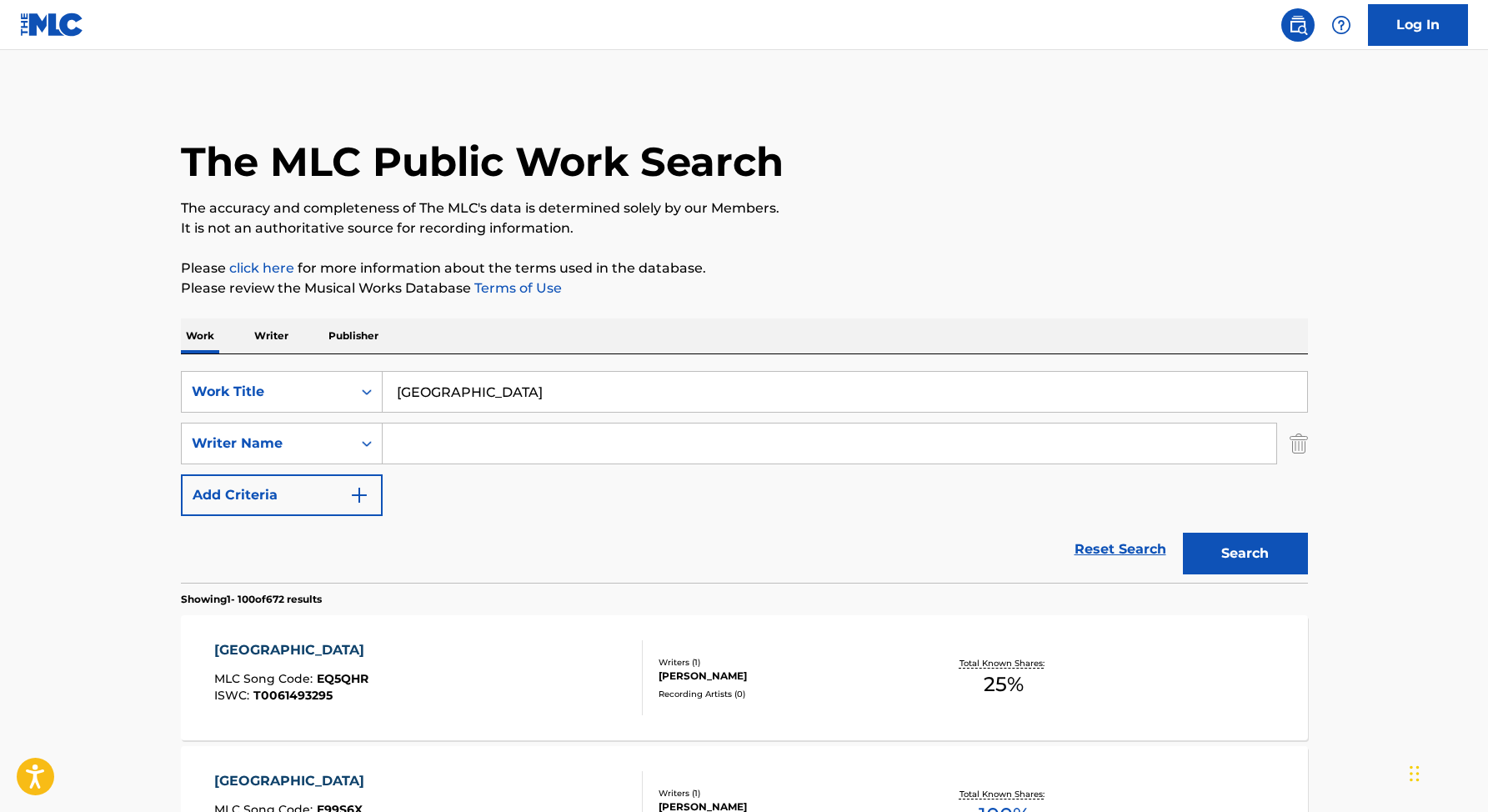
click at [457, 462] on input "Search Form" at bounding box center [830, 443] width 894 height 40
paste input "GBAWV9700657"
type input "GBAWV9700657"
click at [1220, 552] on button "Search" at bounding box center [1245, 554] width 125 height 42
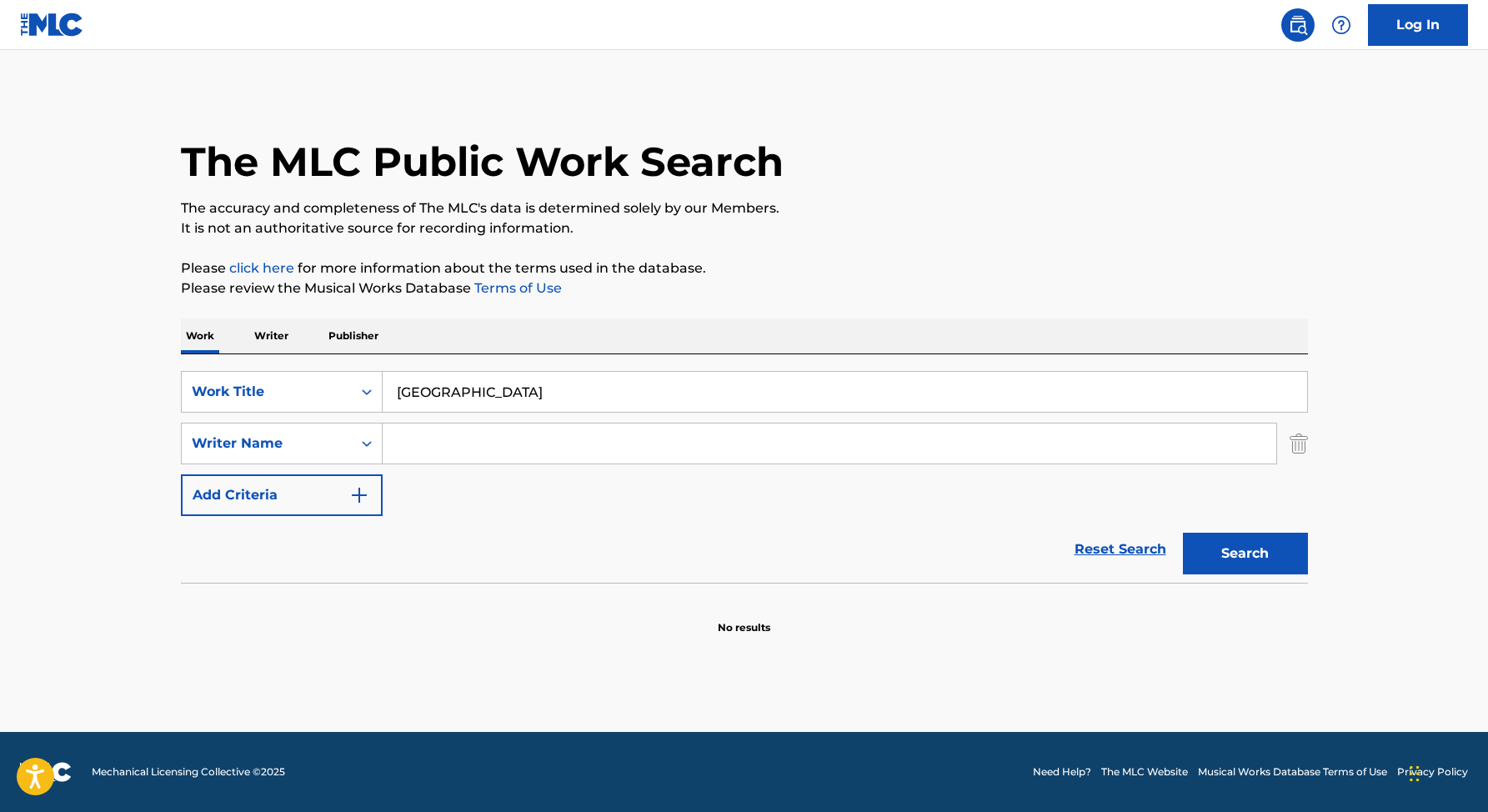
click at [1280, 440] on div "SearchWithCriteria4c7f40bf-e062-42eb-b823-efa7d4961179 Writer Name" at bounding box center [744, 443] width 1127 height 42
click at [1299, 440] on img "Search Form" at bounding box center [1299, 443] width 19 height 42
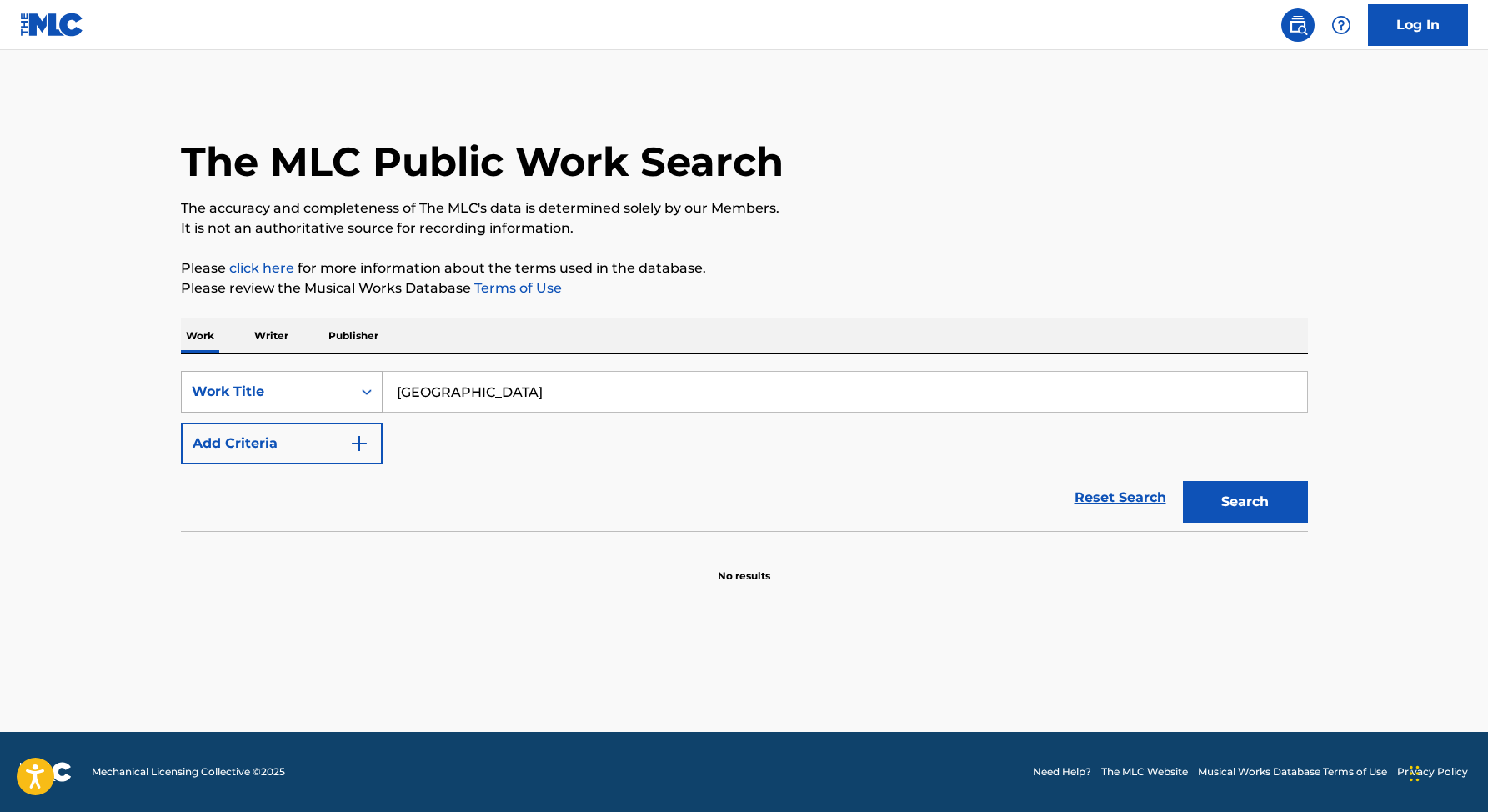
click at [315, 380] on div "Work Title" at bounding box center [267, 392] width 170 height 32
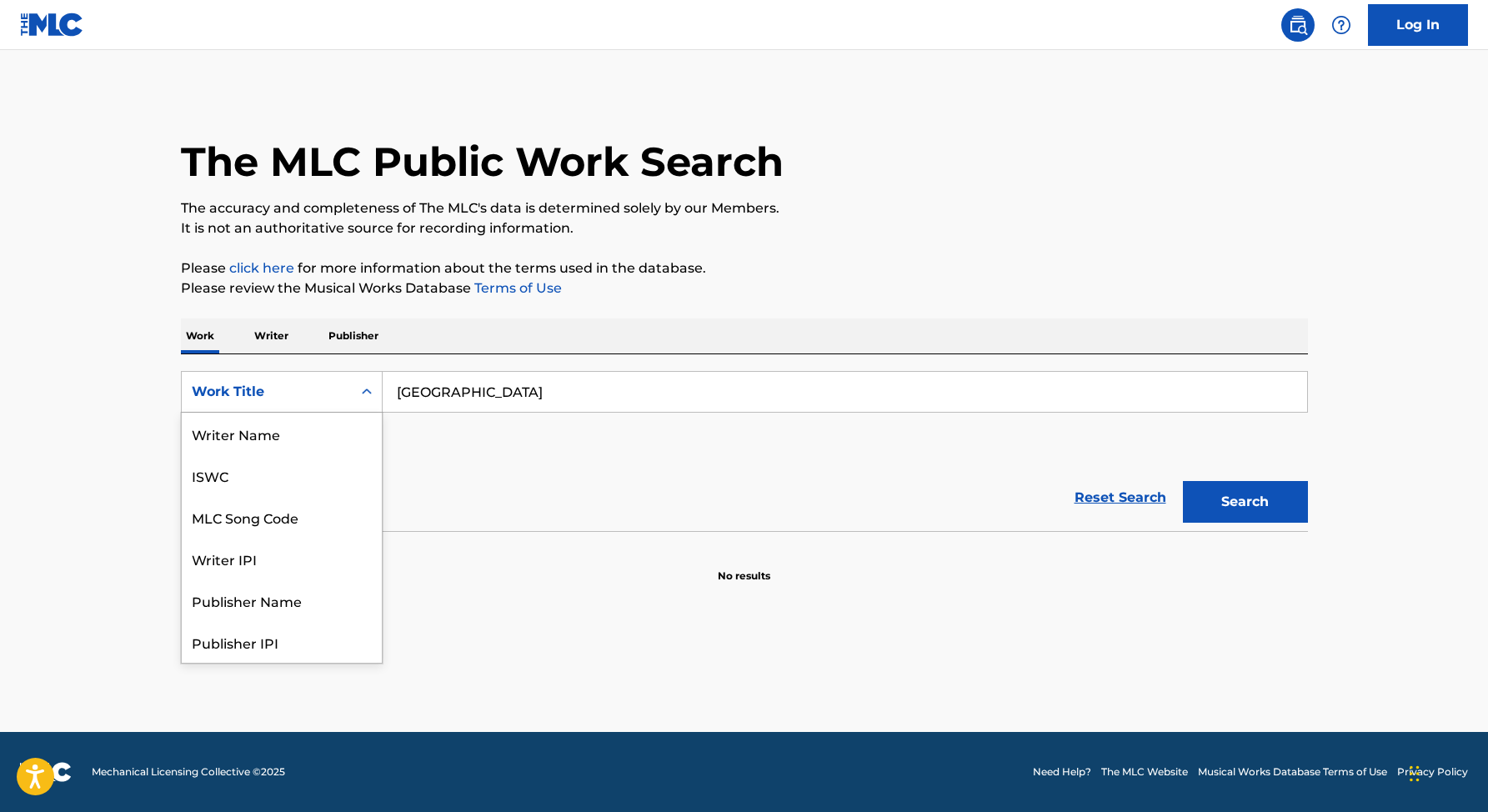
scroll to position [83, 0]
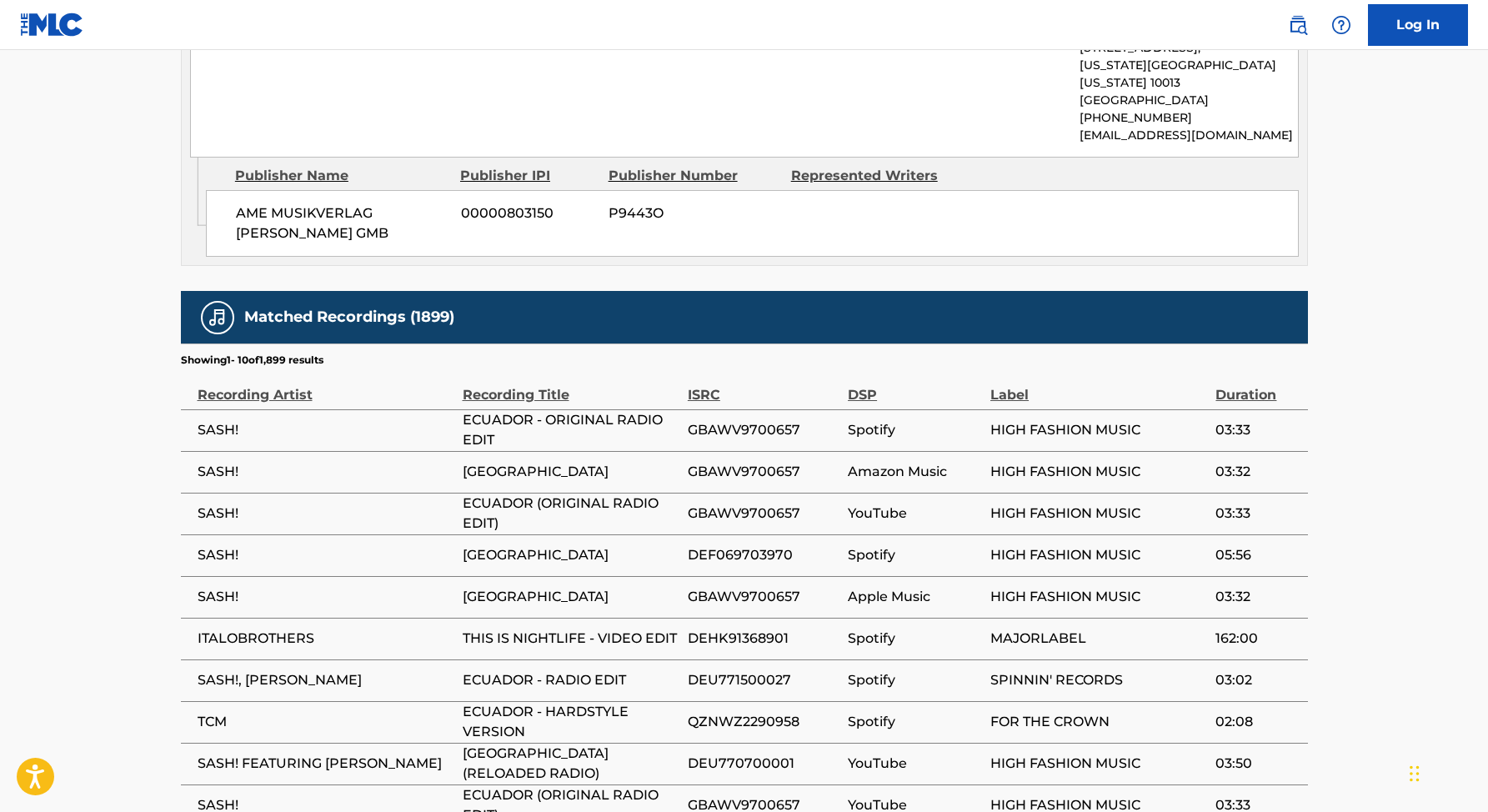
scroll to position [1178, 0]
click at [536, 418] on span "ECUADOR - ORIGINAL RADIO EDIT" at bounding box center [571, 429] width 216 height 40
click at [480, 409] on span "ECUADOR - ORIGINAL RADIO EDIT" at bounding box center [571, 429] width 216 height 40
click at [765, 419] on span "GBAWV9700657" at bounding box center [763, 429] width 151 height 20
click at [914, 419] on span "Spotify" at bounding box center [914, 429] width 134 height 20
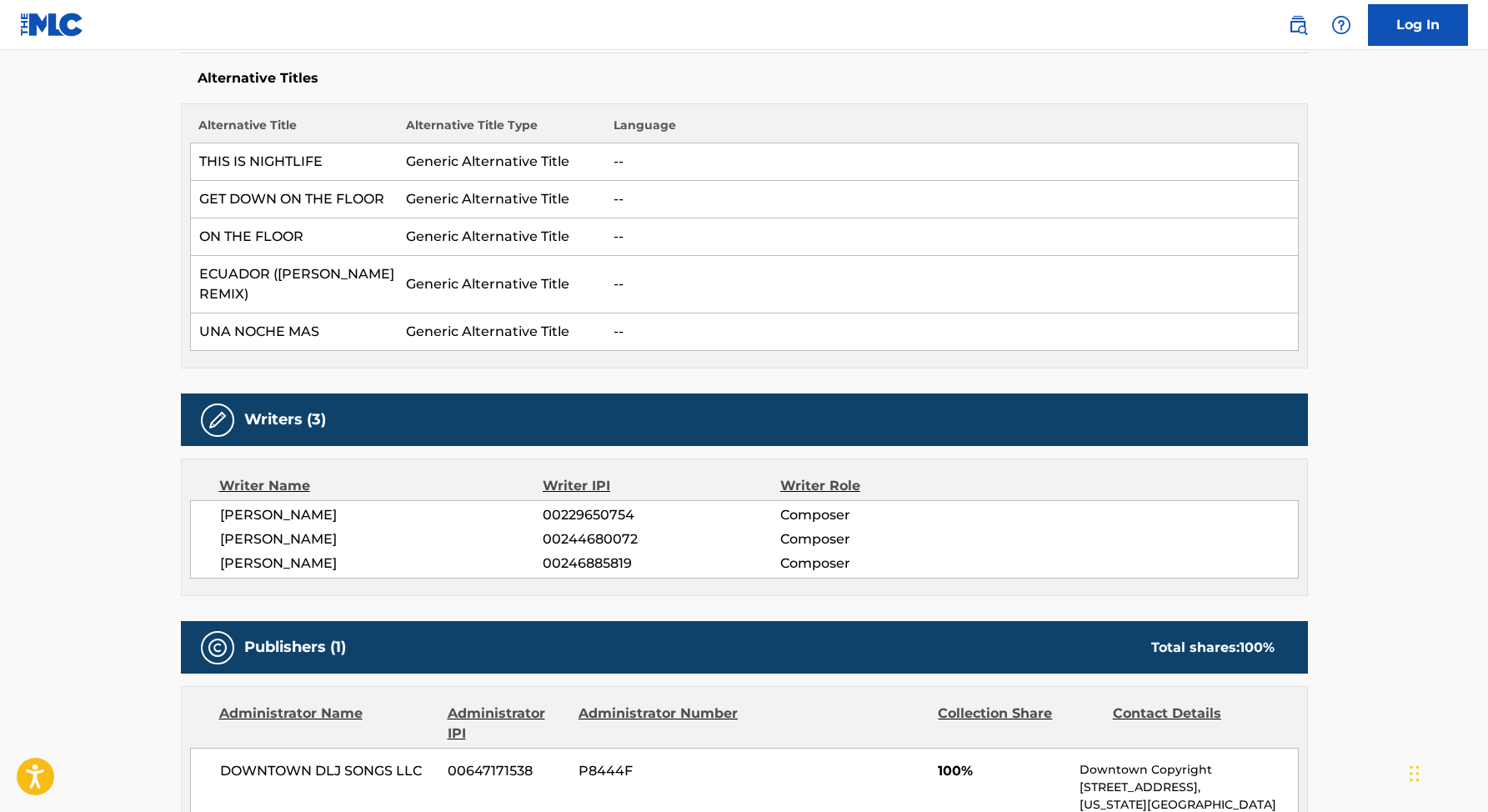
scroll to position [473, 0]
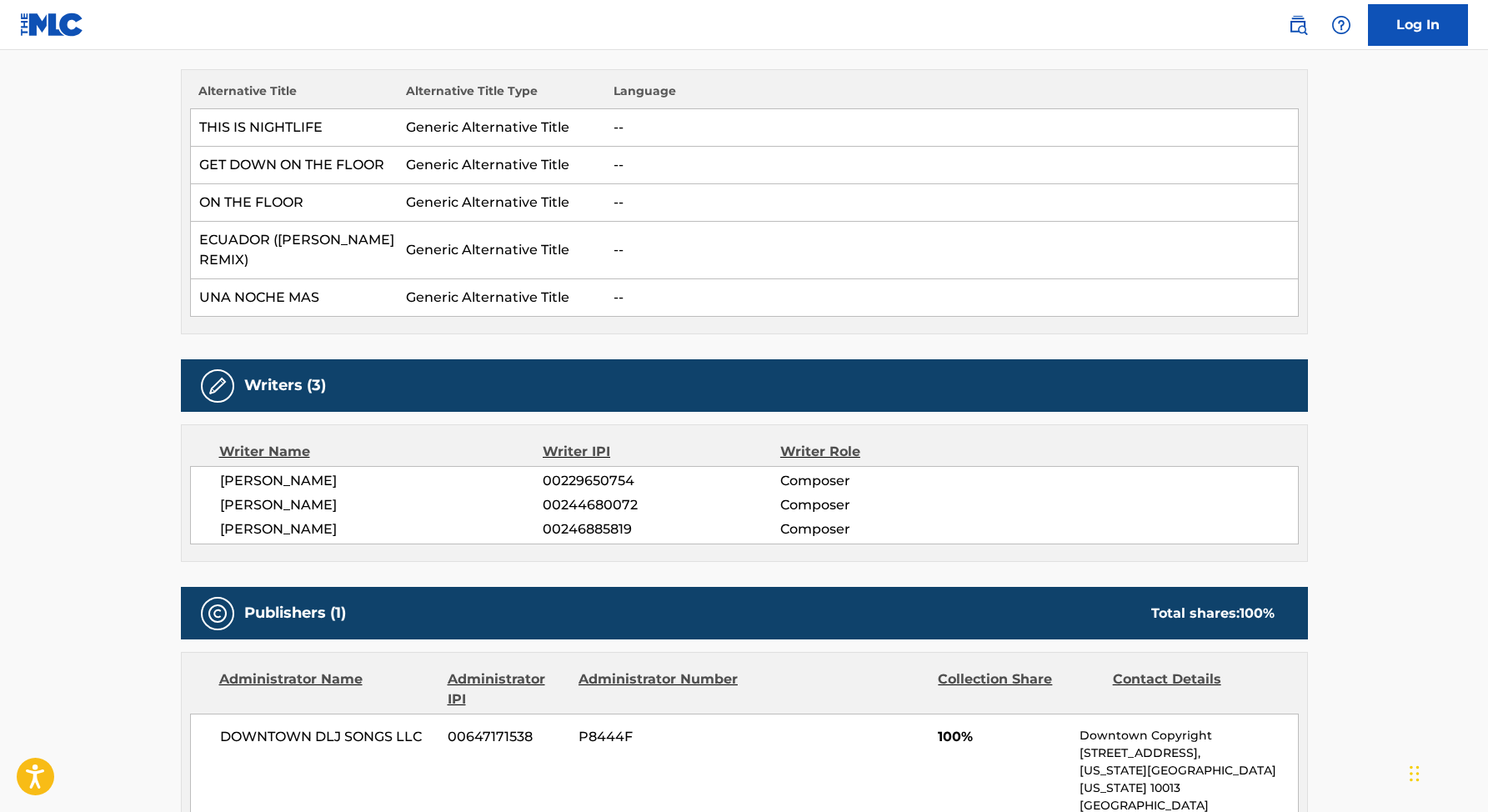
drag, startPoint x: 221, startPoint y: 477, endPoint x: 393, endPoint y: 481, distance: 172.0
click at [394, 481] on span "[PERSON_NAME]" at bounding box center [381, 481] width 323 height 20
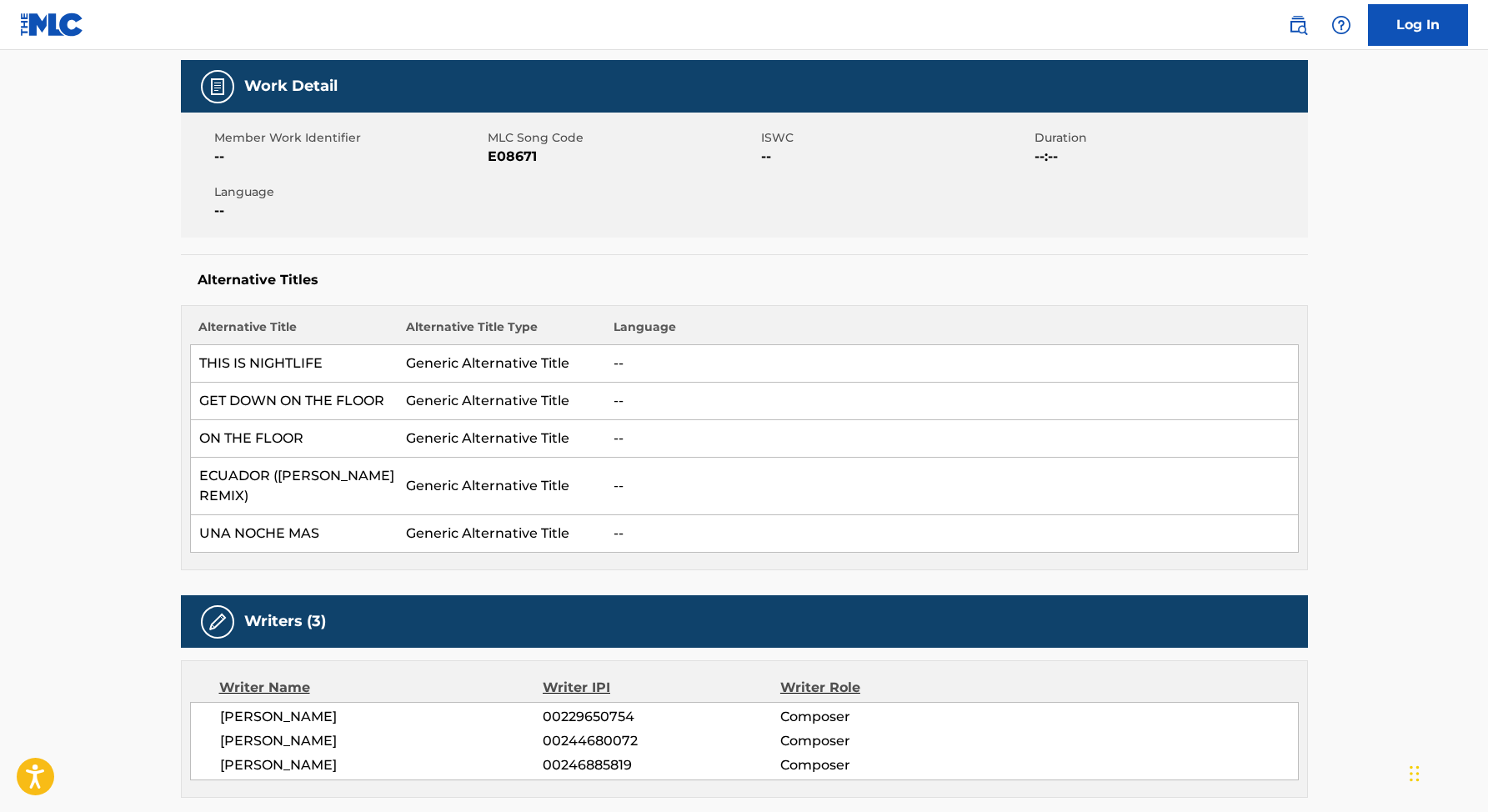
scroll to position [0, 0]
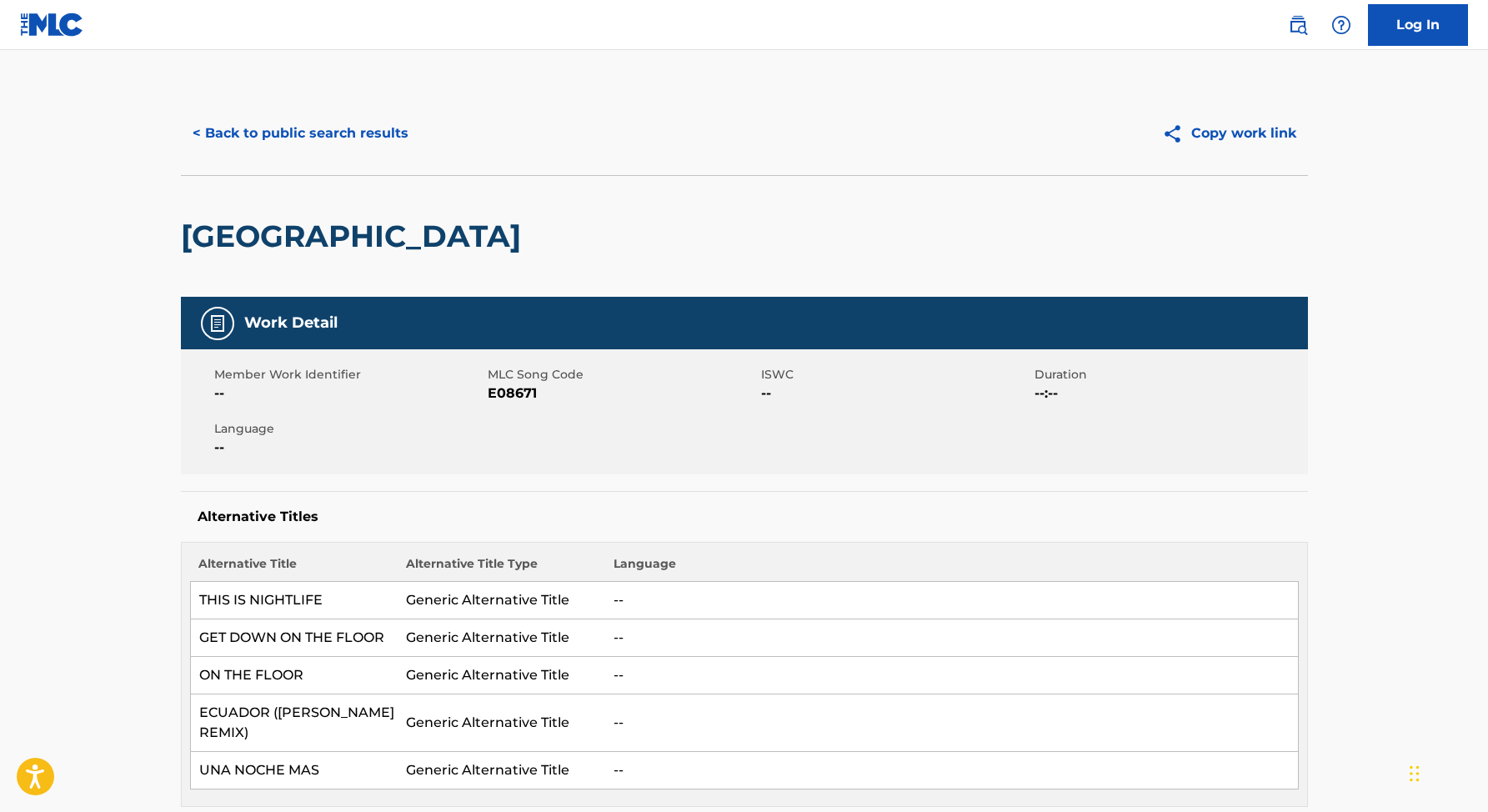
click at [516, 396] on span "E08671" at bounding box center [622, 394] width 269 height 20
copy span "E08671"
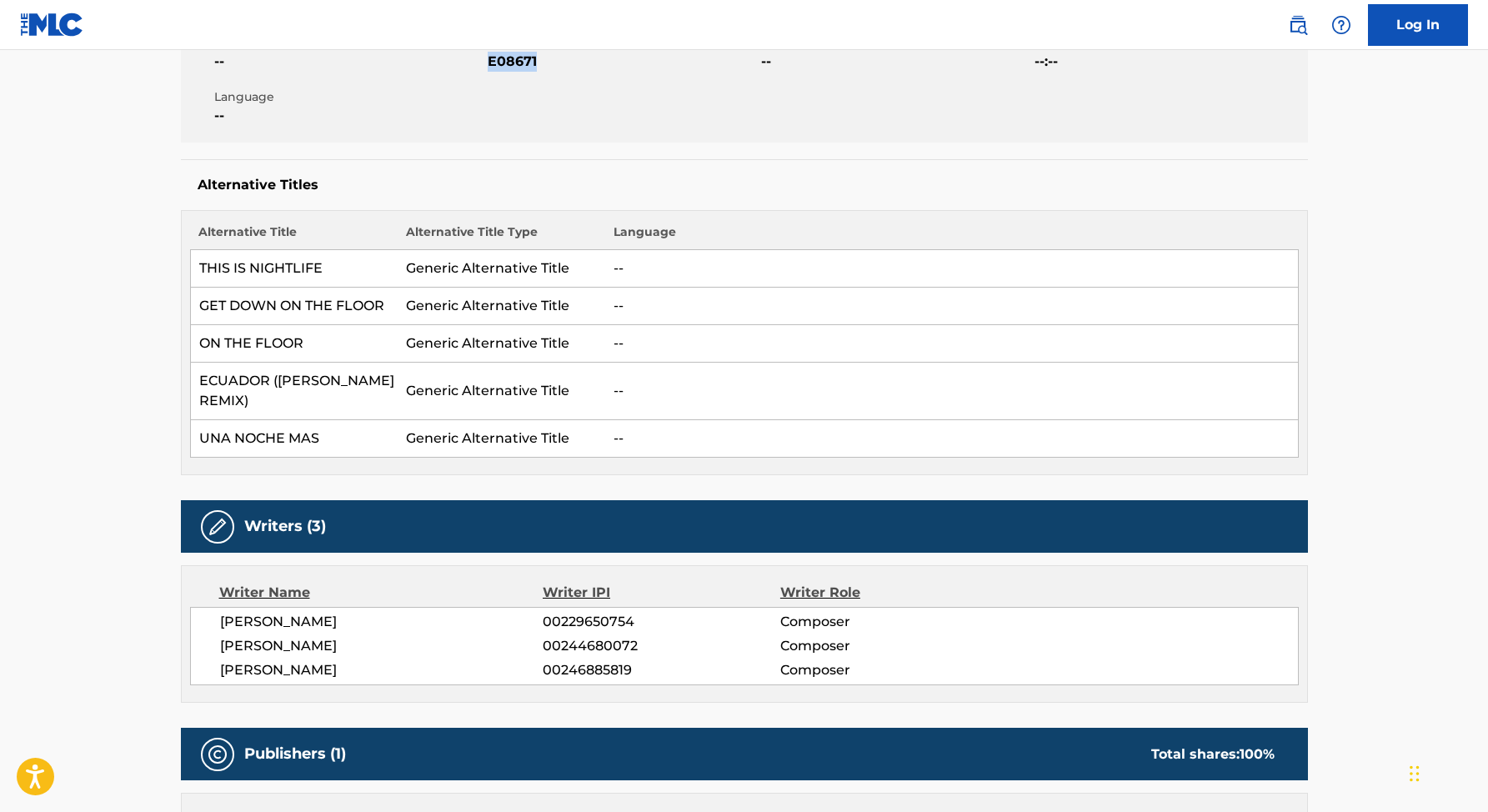
scroll to position [404, 0]
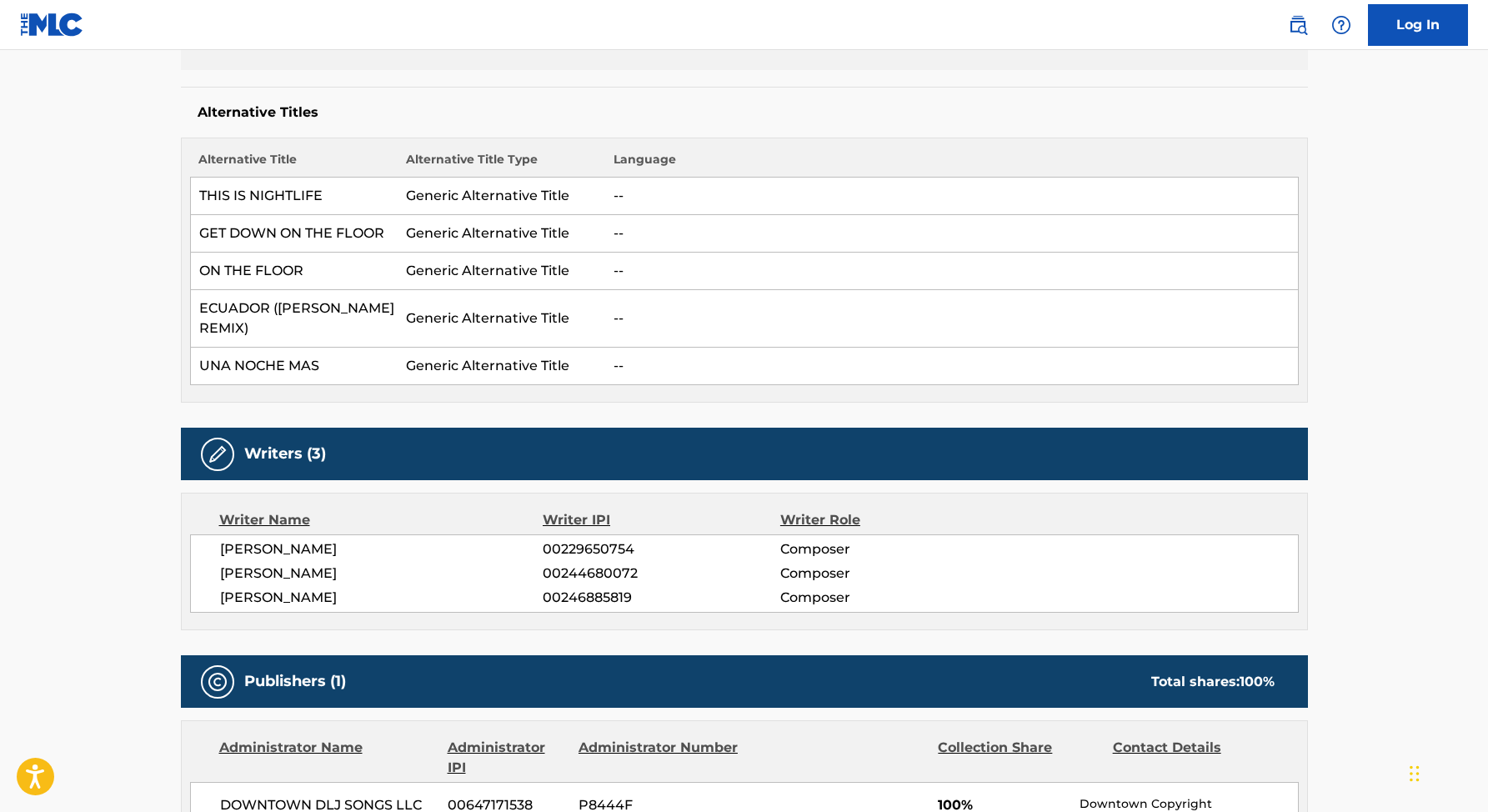
drag, startPoint x: 215, startPoint y: 549, endPoint x: 370, endPoint y: 550, distance: 155.0
click at [371, 550] on div "[PERSON_NAME] 00229650754 Composer [PERSON_NAME] 00244680072 Composer [PERSON_N…" at bounding box center [744, 573] width 1108 height 78
copy span "[PERSON_NAME]"
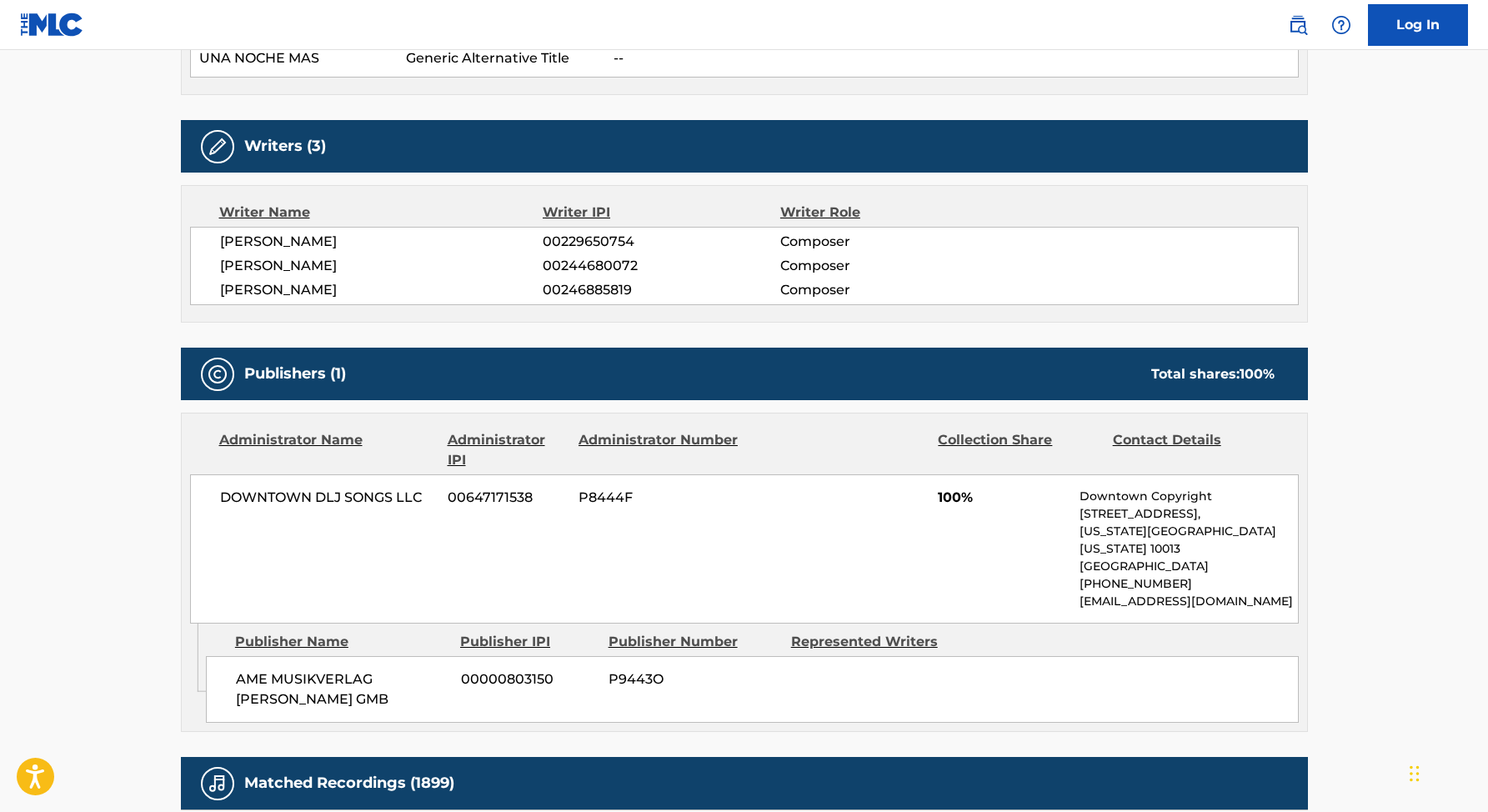
scroll to position [726, 0]
